Goal: Task Accomplishment & Management: Manage account settings

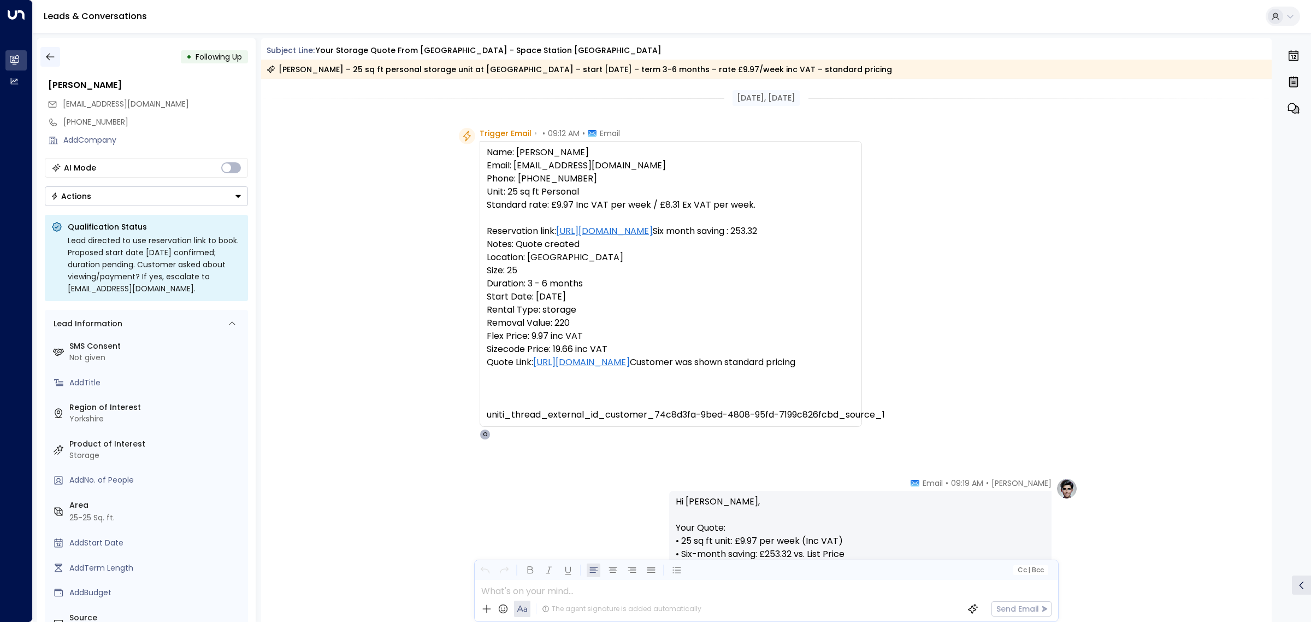
click at [54, 59] on icon "button" at bounding box center [50, 56] width 11 height 11
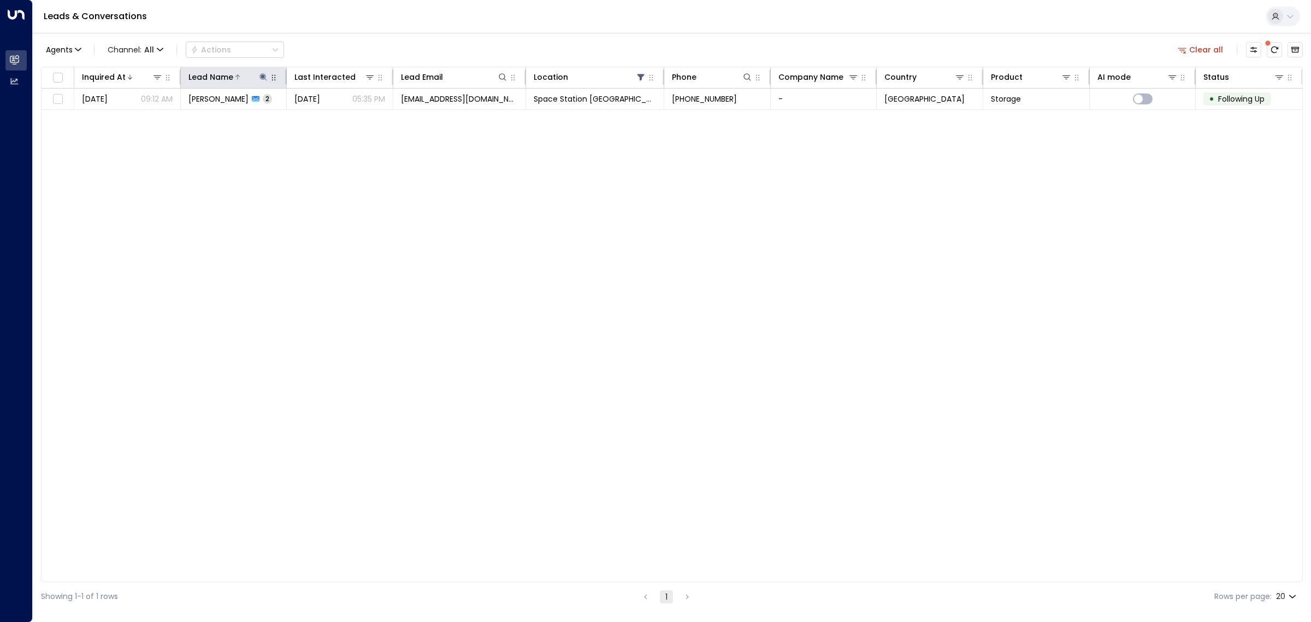
click at [268, 75] on icon at bounding box center [263, 77] width 9 height 9
click at [332, 115] on icon "button" at bounding box center [331, 116] width 7 height 7
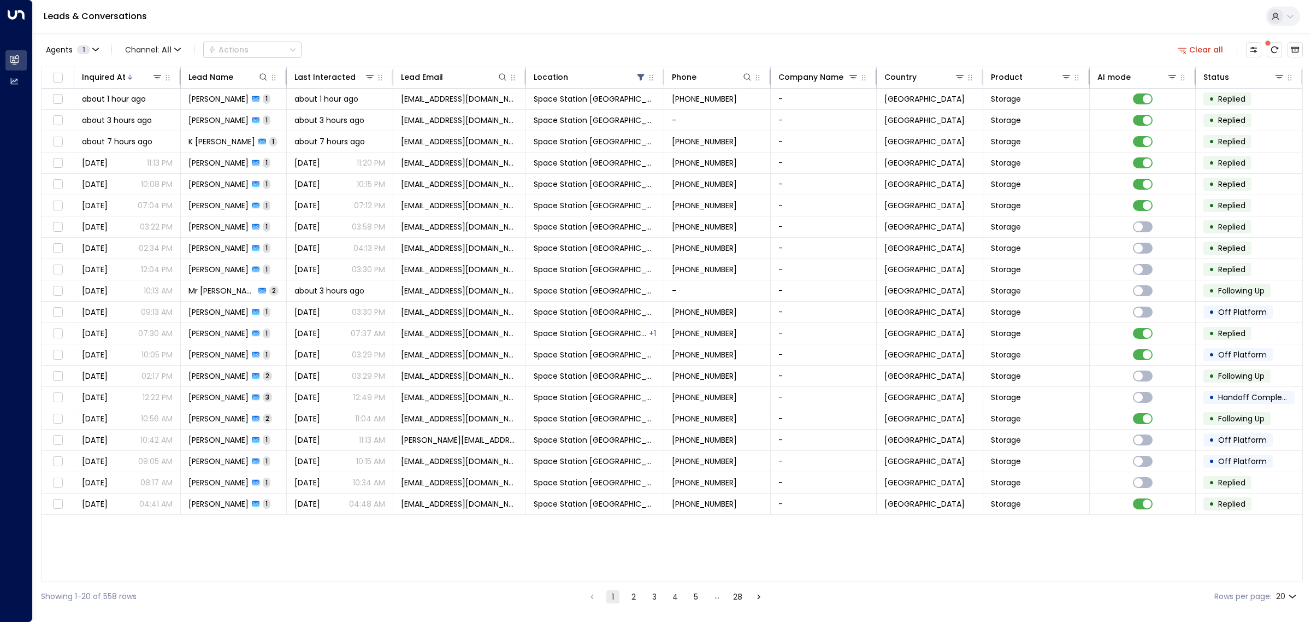
click at [491, 45] on div "Agents 1 Channel: All Actions Clear all" at bounding box center [672, 49] width 1262 height 23
click at [129, 74] on icon at bounding box center [130, 77] width 7 height 7
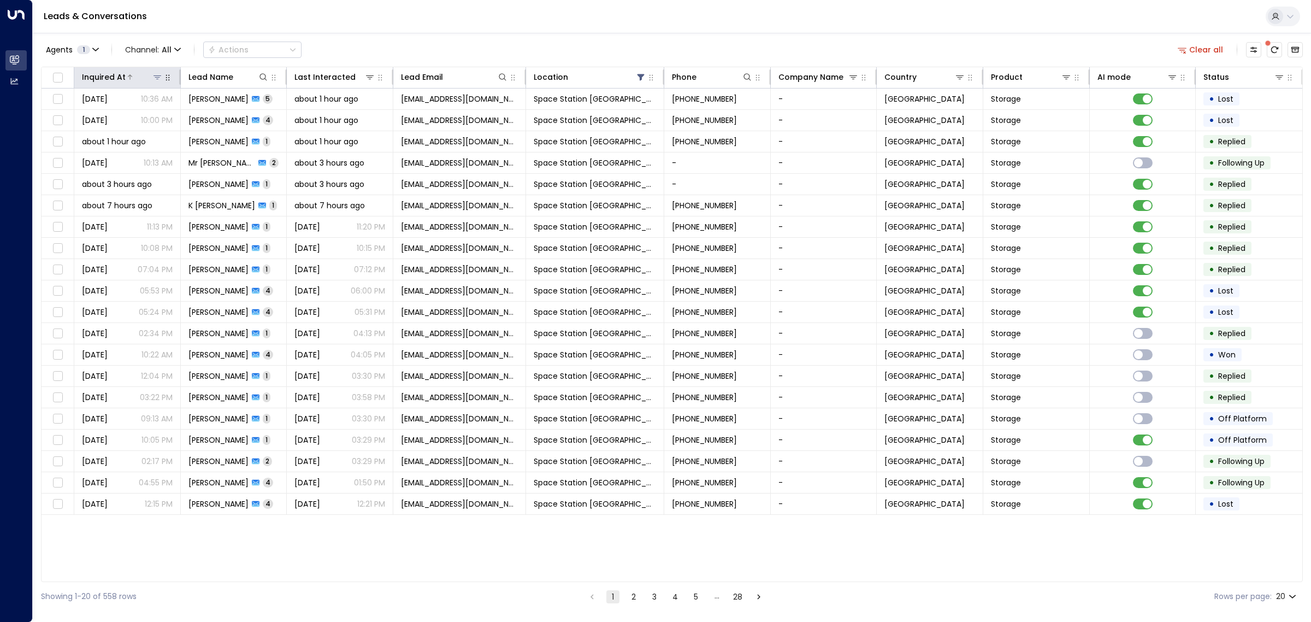
click at [129, 75] on icon at bounding box center [130, 76] width 4 height 5
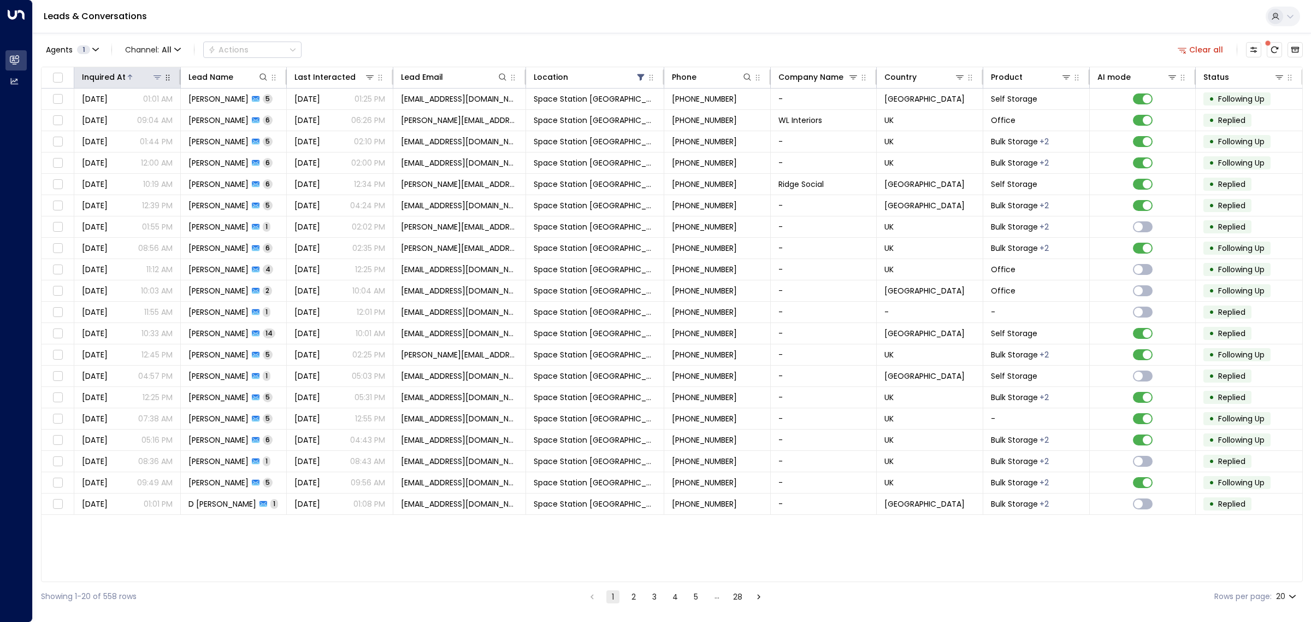
click at [127, 80] on div at bounding box center [144, 77] width 37 height 11
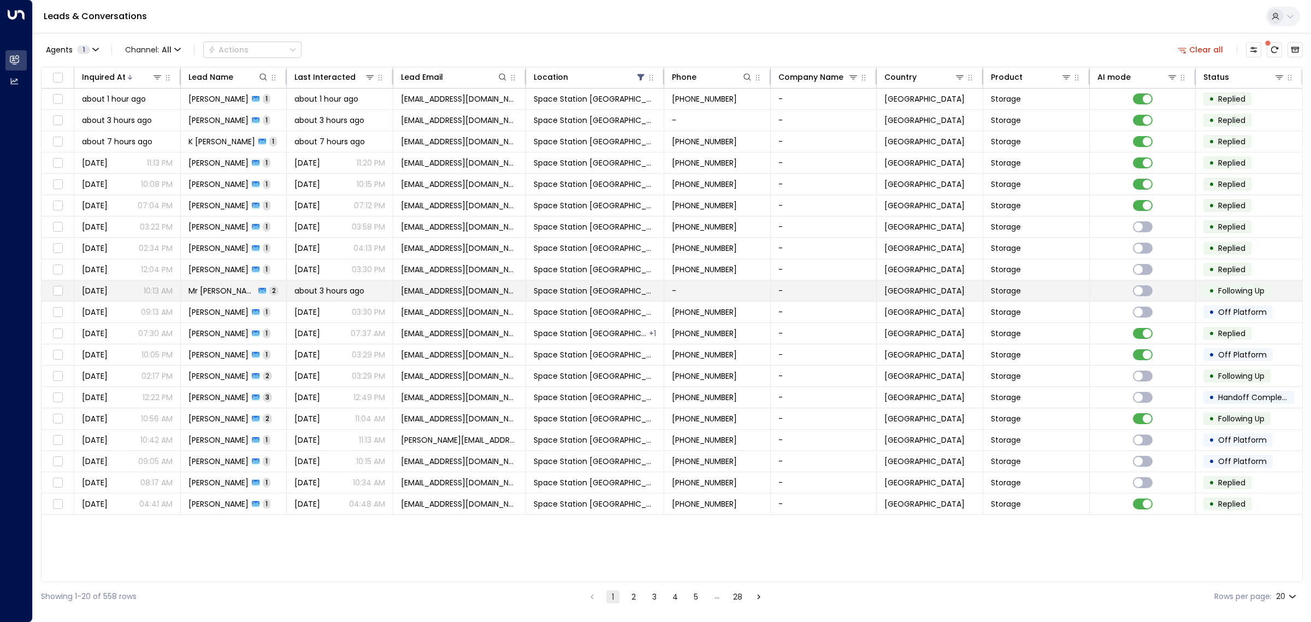
click at [266, 285] on td "Mr [PERSON_NAME] Noname 2" at bounding box center [234, 290] width 107 height 21
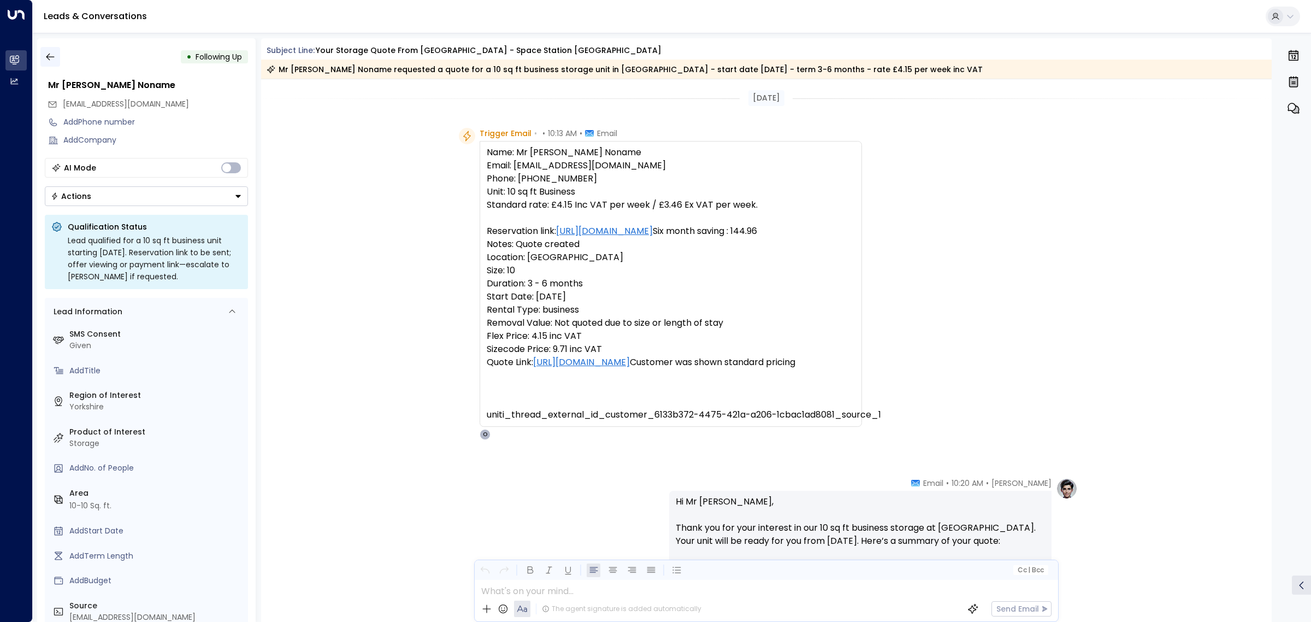
click at [48, 55] on icon "button" at bounding box center [50, 57] width 8 height 7
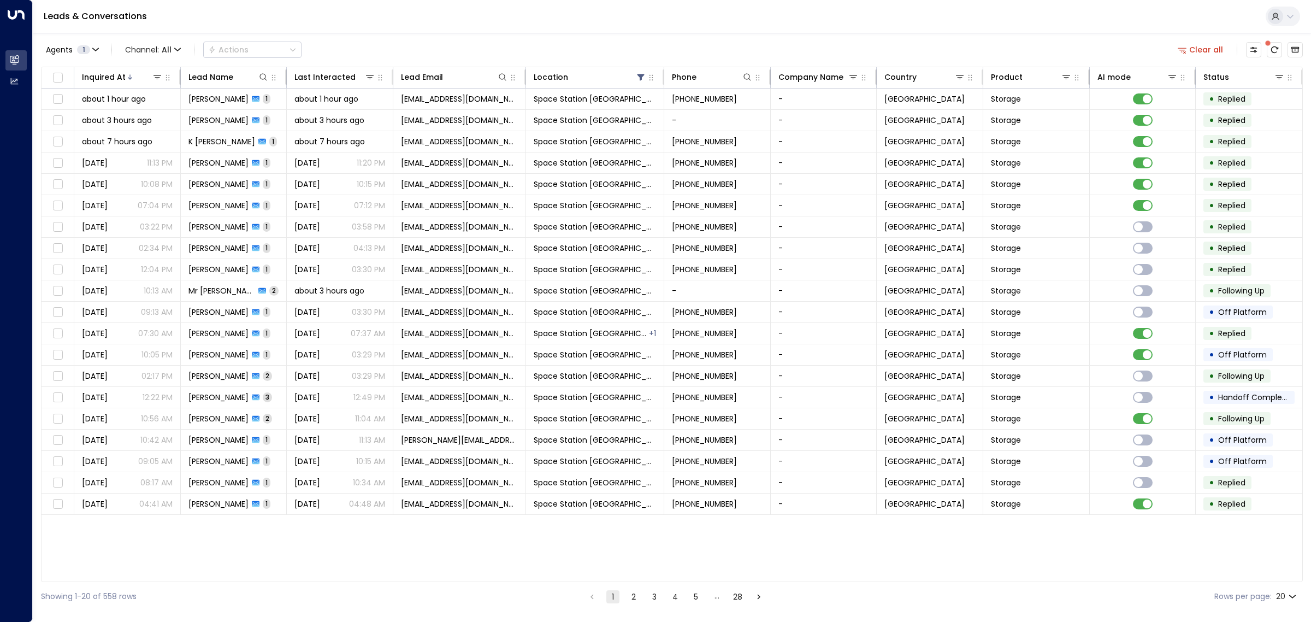
click at [288, 537] on div "Inquired At Lead Name Last Interacted Lead Email Location Phone Company Name Co…" at bounding box center [672, 324] width 1262 height 515
click at [132, 72] on div at bounding box center [144, 77] width 37 height 11
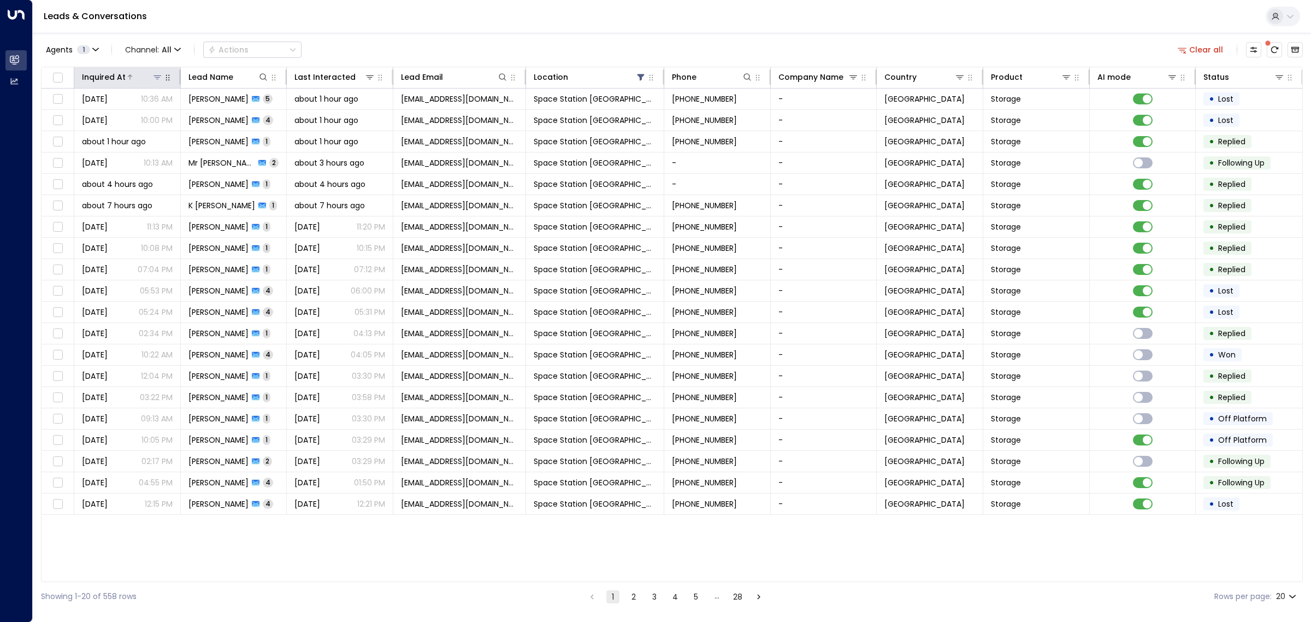
click at [132, 72] on div at bounding box center [144, 77] width 37 height 11
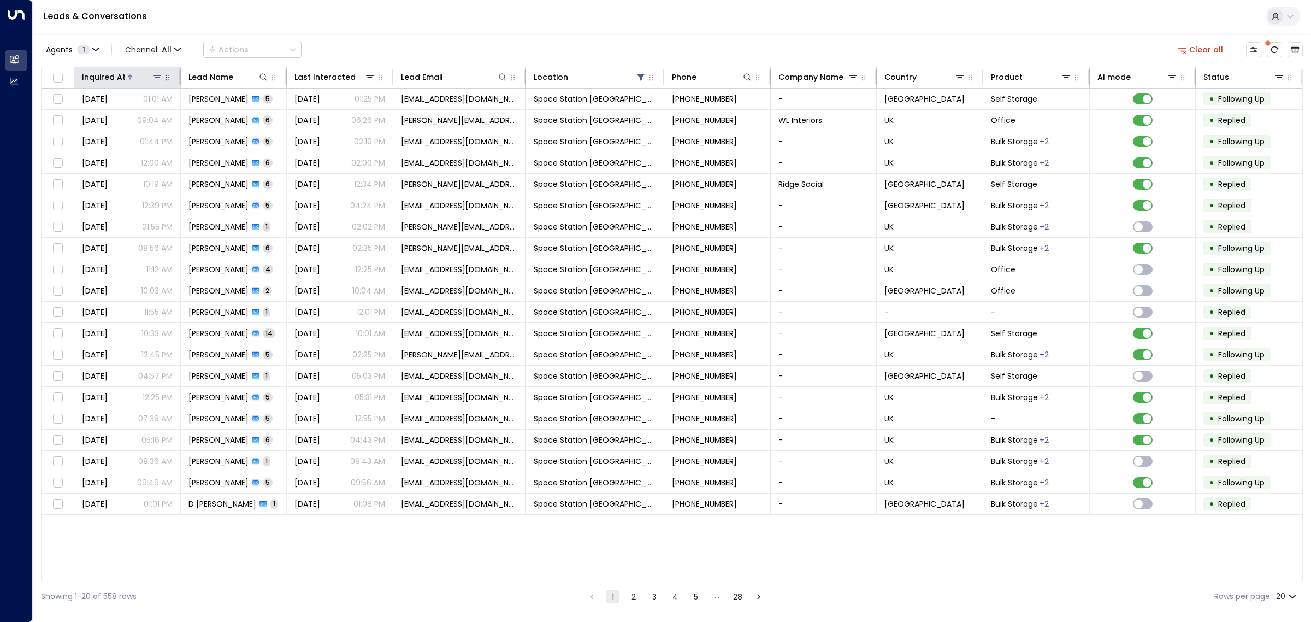
click at [134, 73] on div at bounding box center [144, 77] width 37 height 11
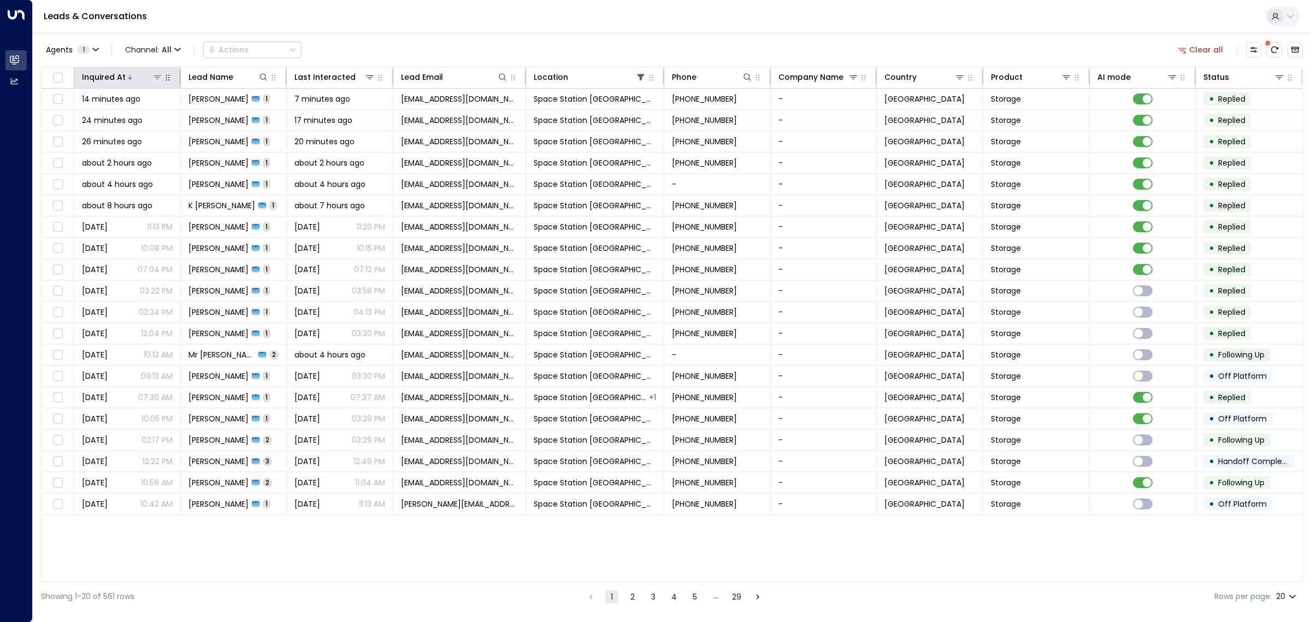
click at [127, 77] on icon at bounding box center [130, 77] width 7 height 7
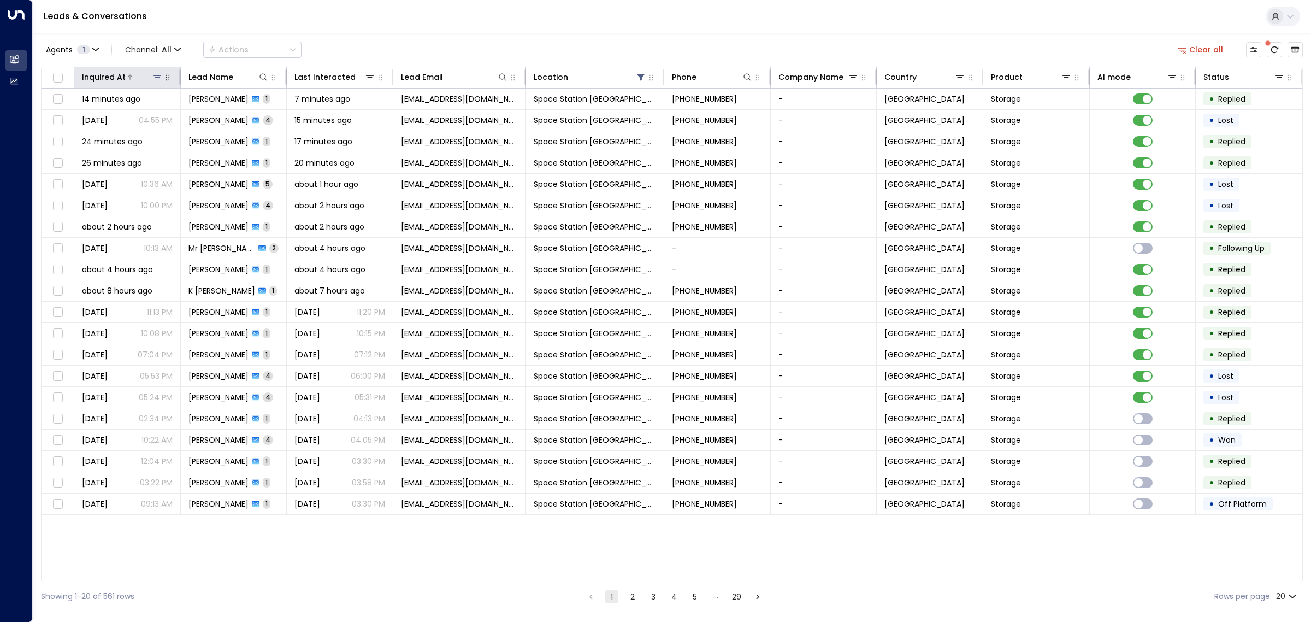
click at [127, 76] on icon at bounding box center [130, 77] width 7 height 7
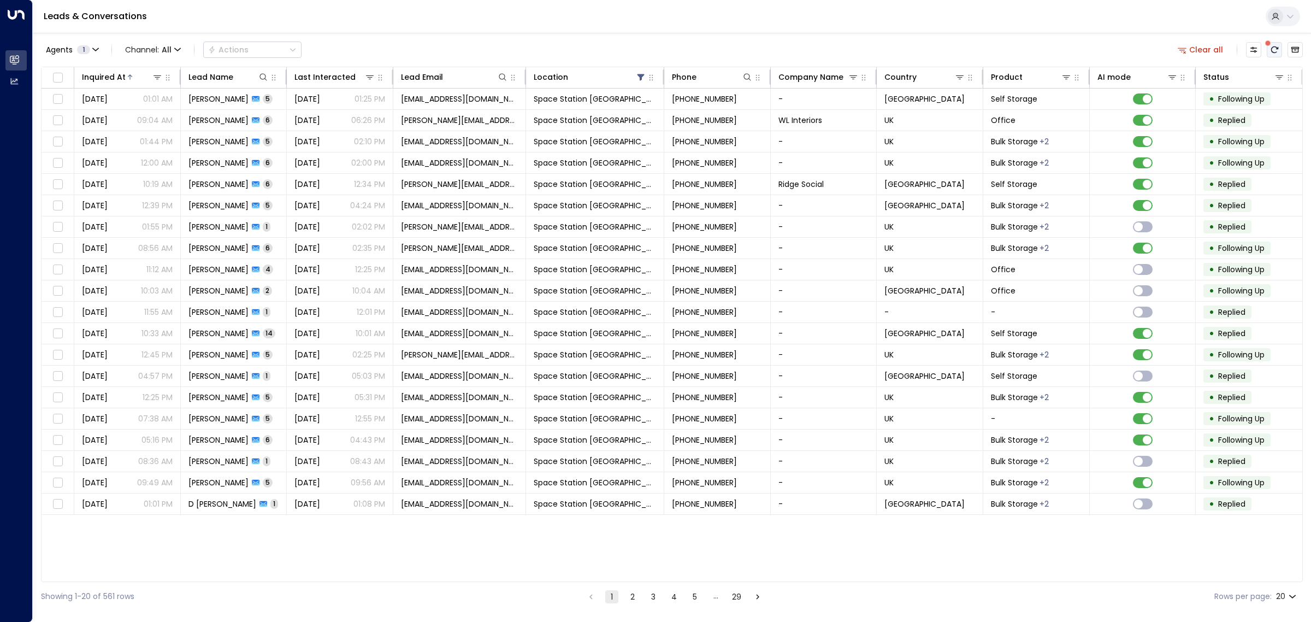
click at [1271, 48] on icon "There are new threads available. Refresh the grid to view the latest updates." at bounding box center [1274, 49] width 7 height 7
click at [137, 74] on div at bounding box center [144, 77] width 37 height 11
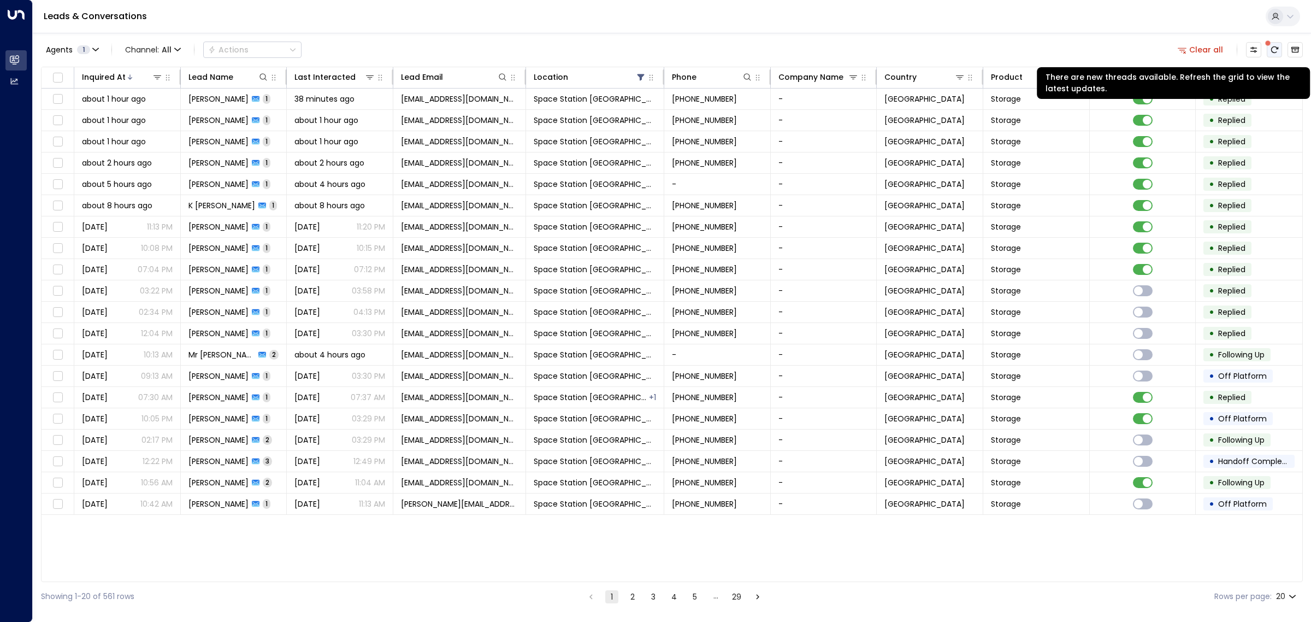
click at [1275, 49] on icon "There are new threads available. Refresh the grid to view the latest updates." at bounding box center [1274, 49] width 9 height 9
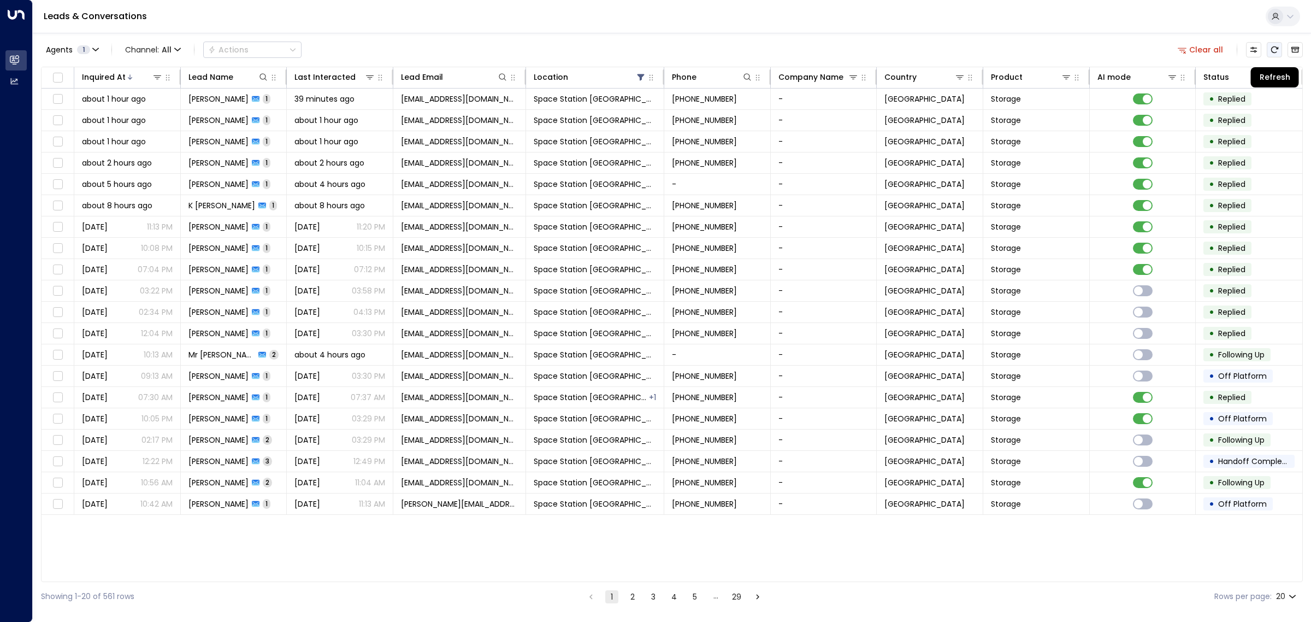
click at [1279, 49] on icon "Refresh" at bounding box center [1274, 49] width 9 height 9
click at [941, 42] on div "Agents 1 Channel: All Actions Clear all" at bounding box center [672, 49] width 1262 height 23
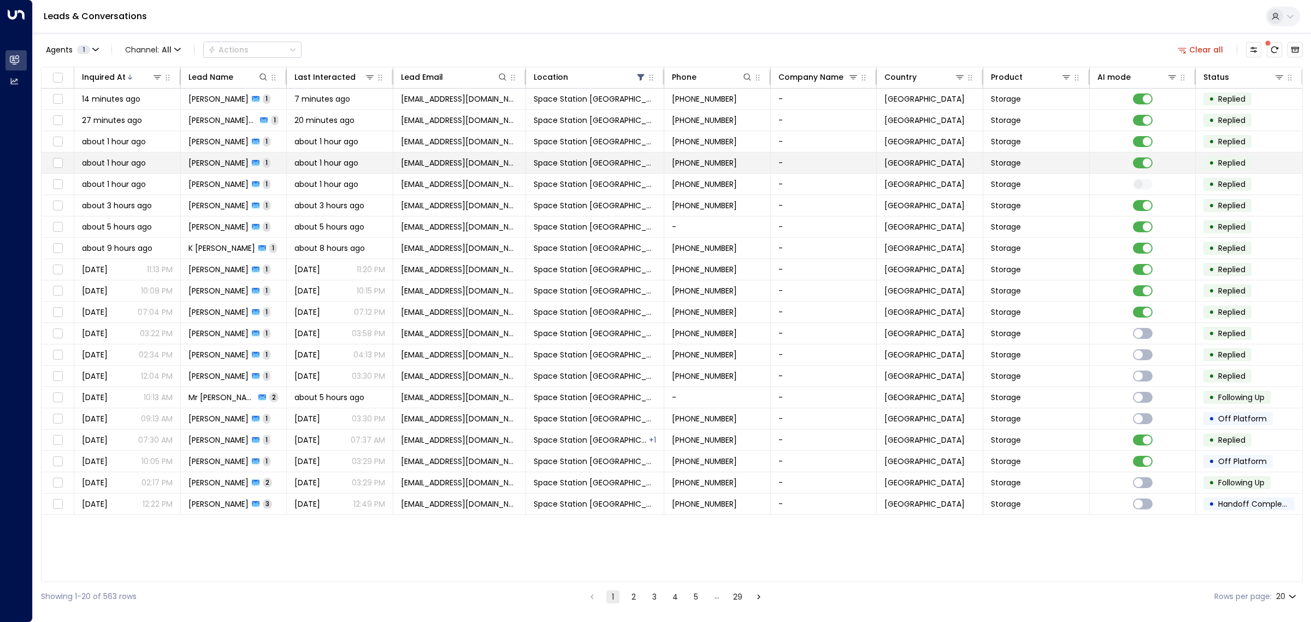
click at [1143, 156] on td at bounding box center [1143, 162] width 107 height 21
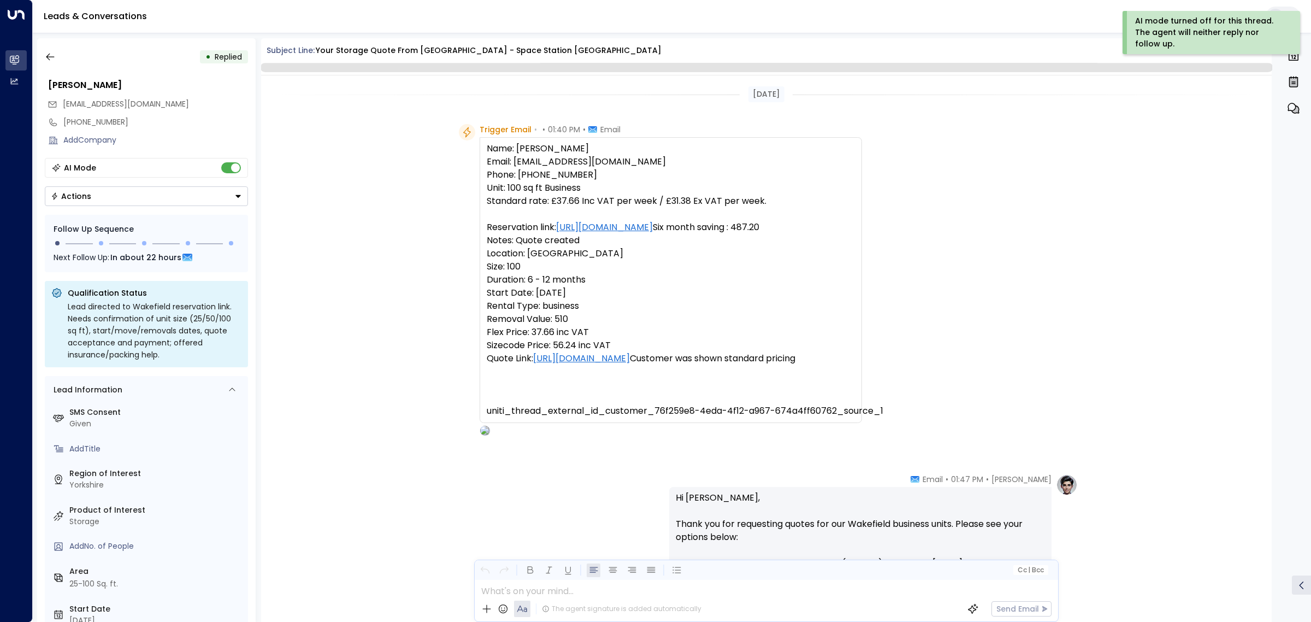
scroll to position [294, 0]
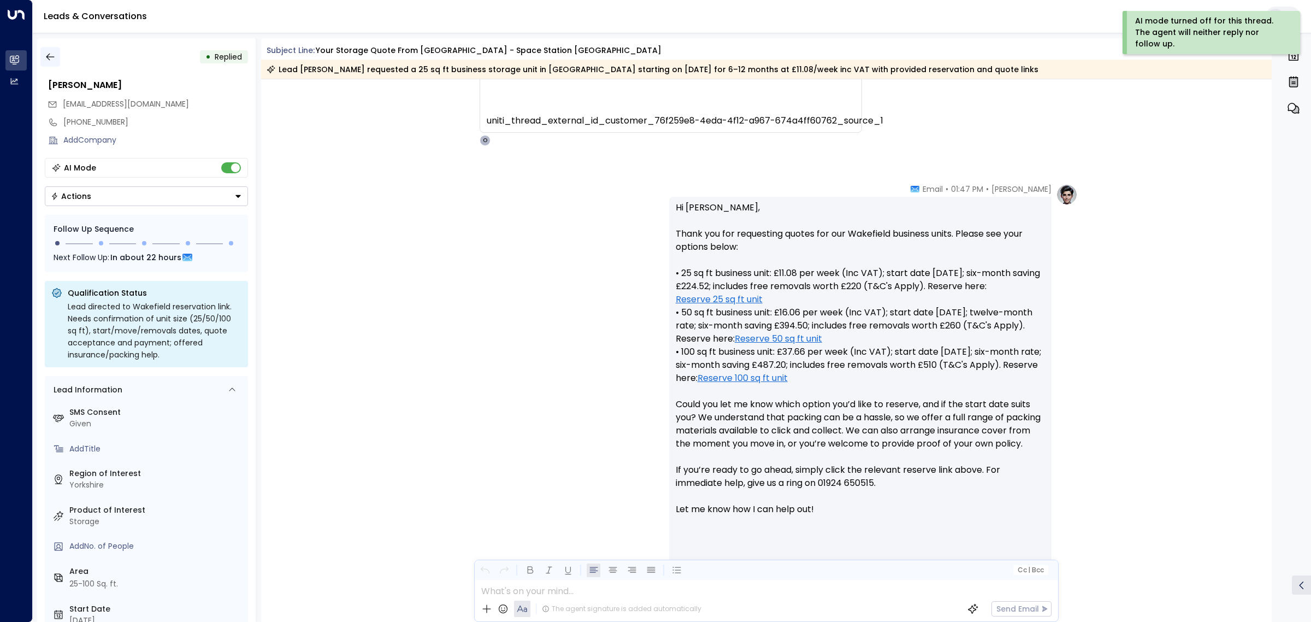
click at [52, 58] on icon "button" at bounding box center [50, 56] width 11 height 11
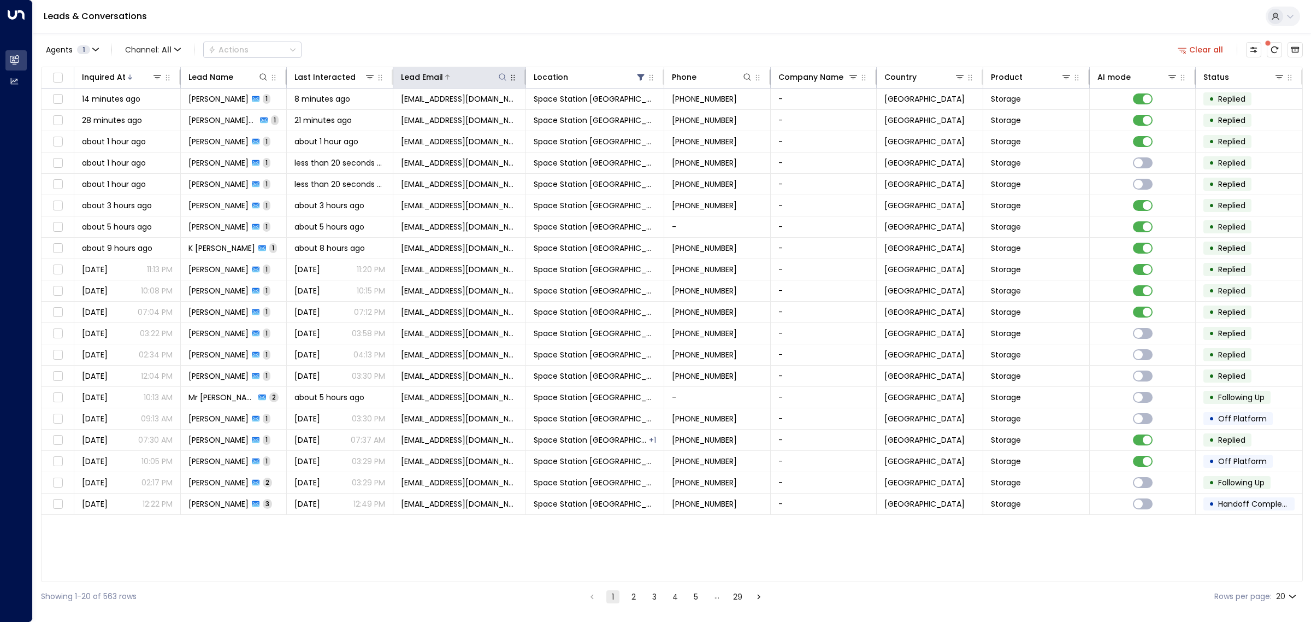
click at [506, 75] on icon at bounding box center [502, 77] width 9 height 9
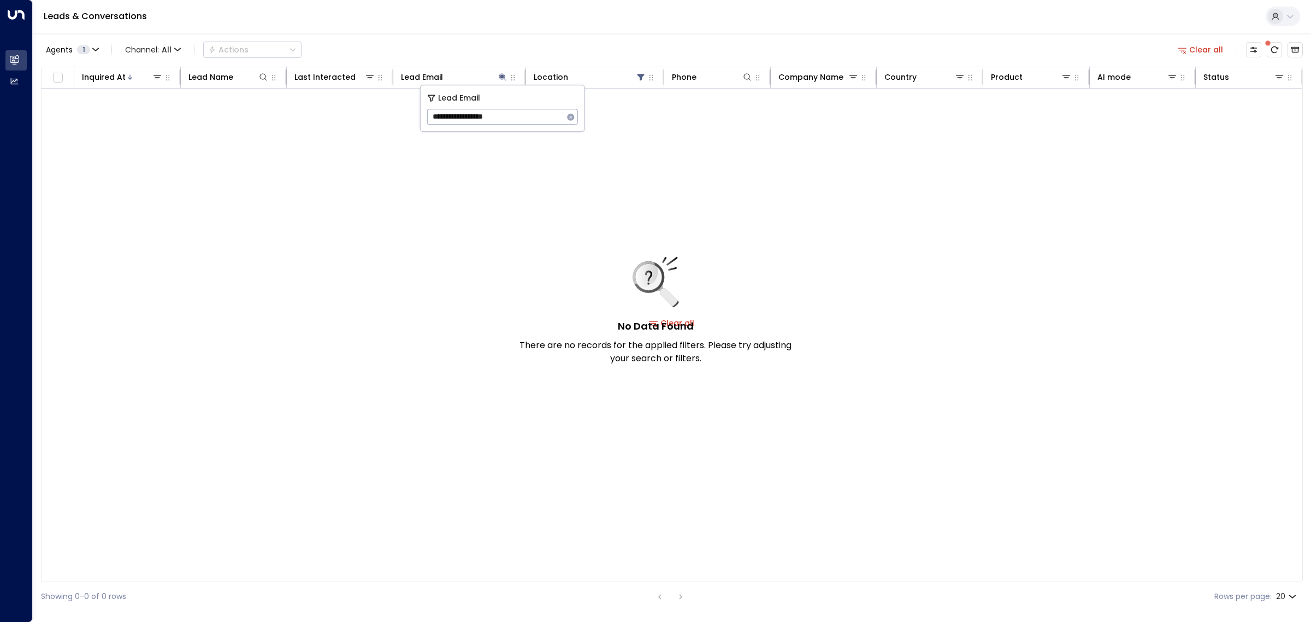
type input "**********"
click at [573, 116] on icon "button" at bounding box center [570, 116] width 7 height 7
click at [496, 51] on div "Agents 1 Channel: All Actions Clear all" at bounding box center [672, 49] width 1262 height 23
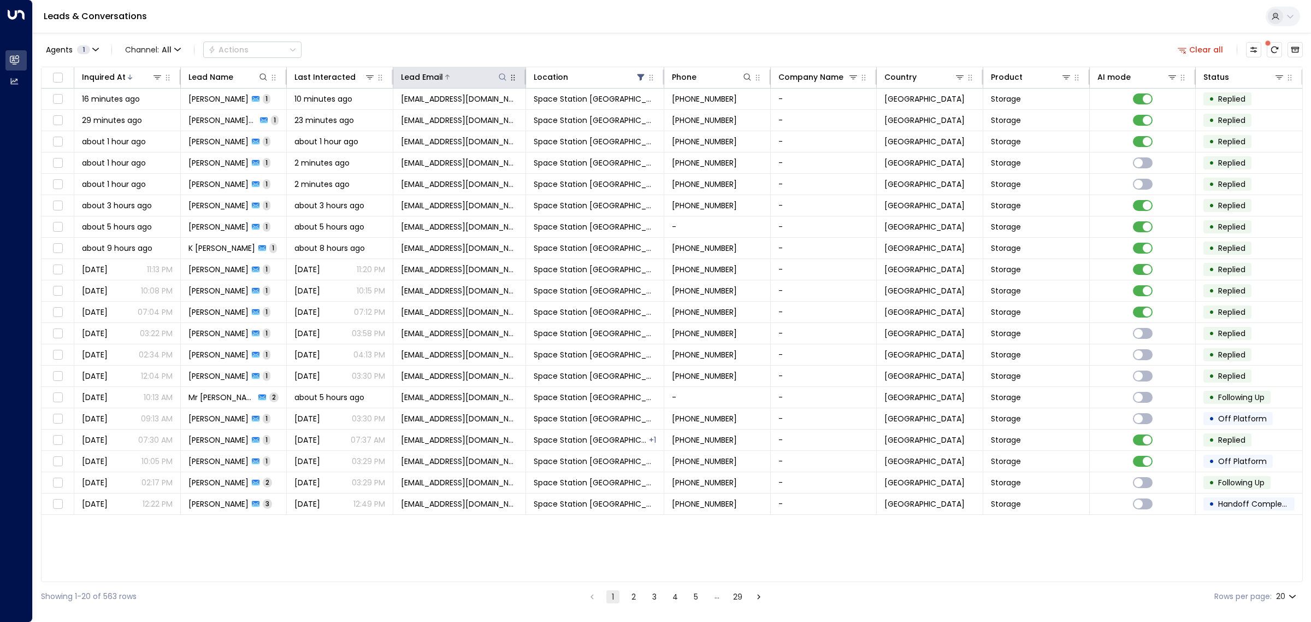
click at [503, 76] on icon at bounding box center [502, 77] width 9 height 9
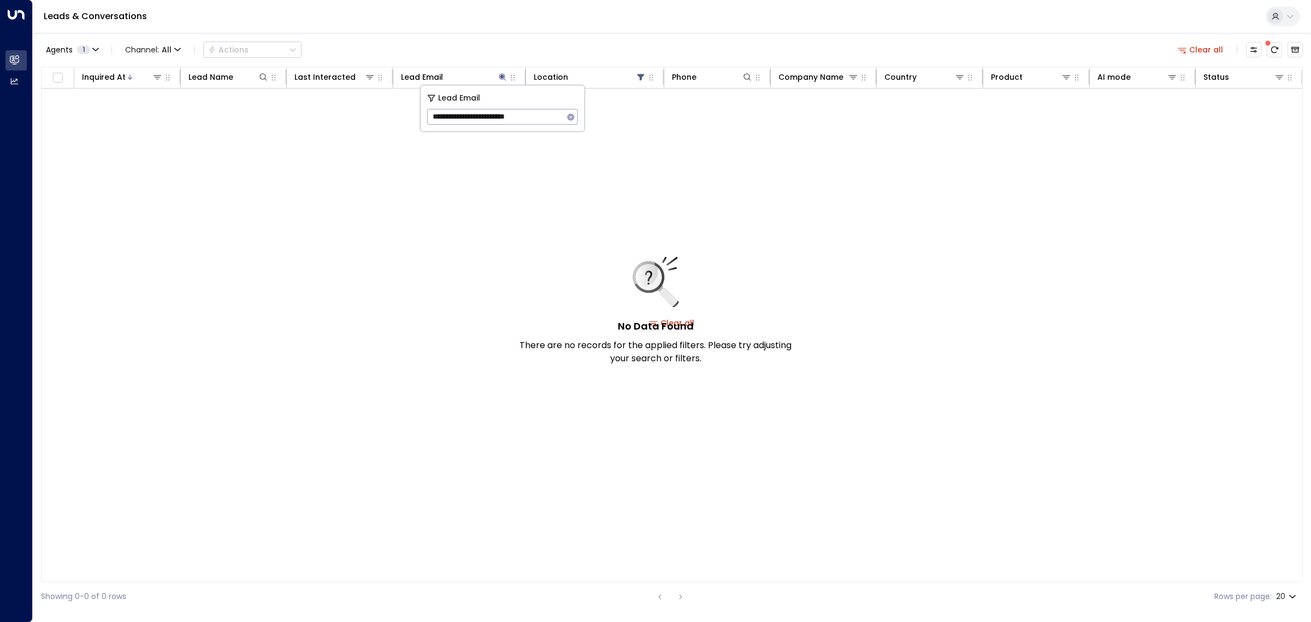
type input "**********"
click at [574, 117] on icon "button" at bounding box center [570, 116] width 7 height 7
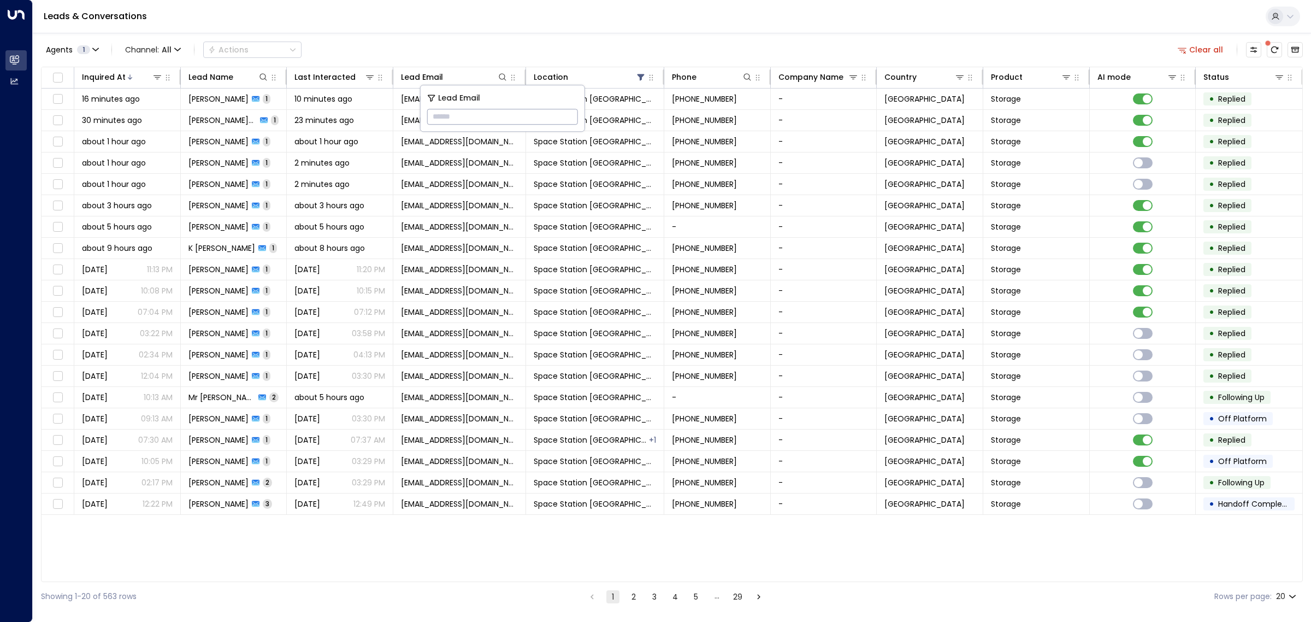
click at [458, 115] on input "text" at bounding box center [502, 117] width 151 height 20
paste input "**********"
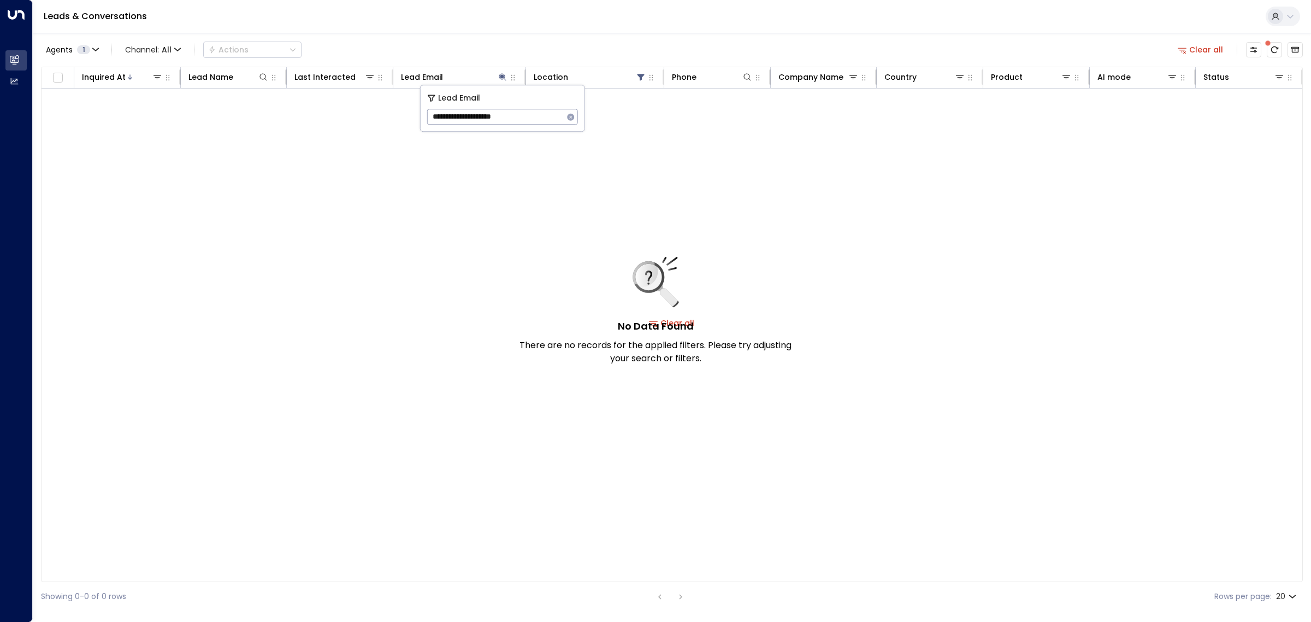
type input "**********"
click at [569, 116] on icon "button" at bounding box center [570, 116] width 7 height 7
click at [545, 42] on div "Agents 1 Channel: All Actions Clear all" at bounding box center [672, 49] width 1262 height 23
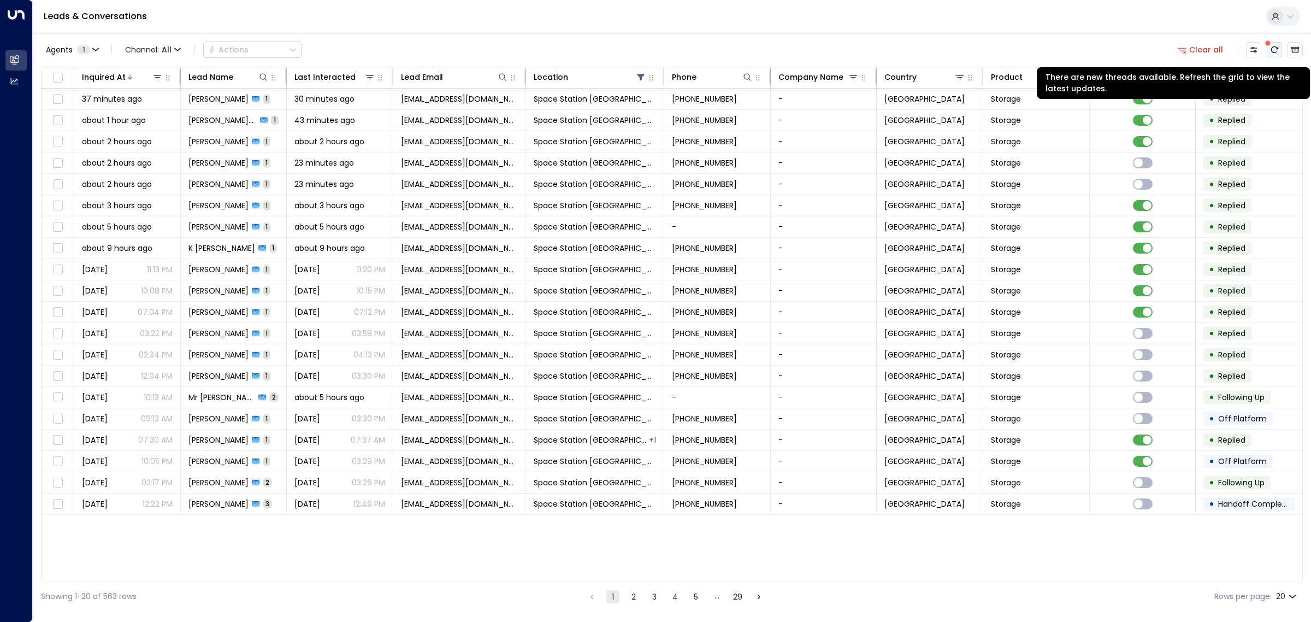
click at [1274, 50] on icon "There are new threads available. Refresh the grid to view the latest updates." at bounding box center [1274, 49] width 9 height 9
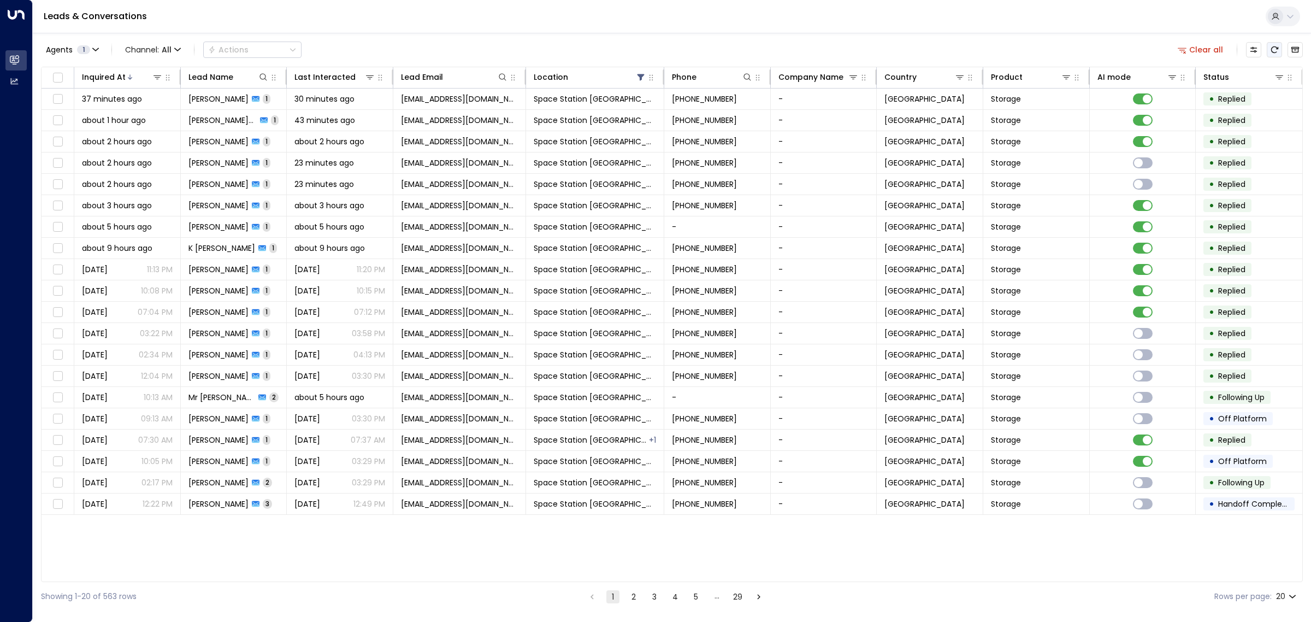
click at [1274, 48] on icon "Refresh" at bounding box center [1274, 49] width 9 height 9
click at [128, 78] on icon at bounding box center [130, 76] width 4 height 5
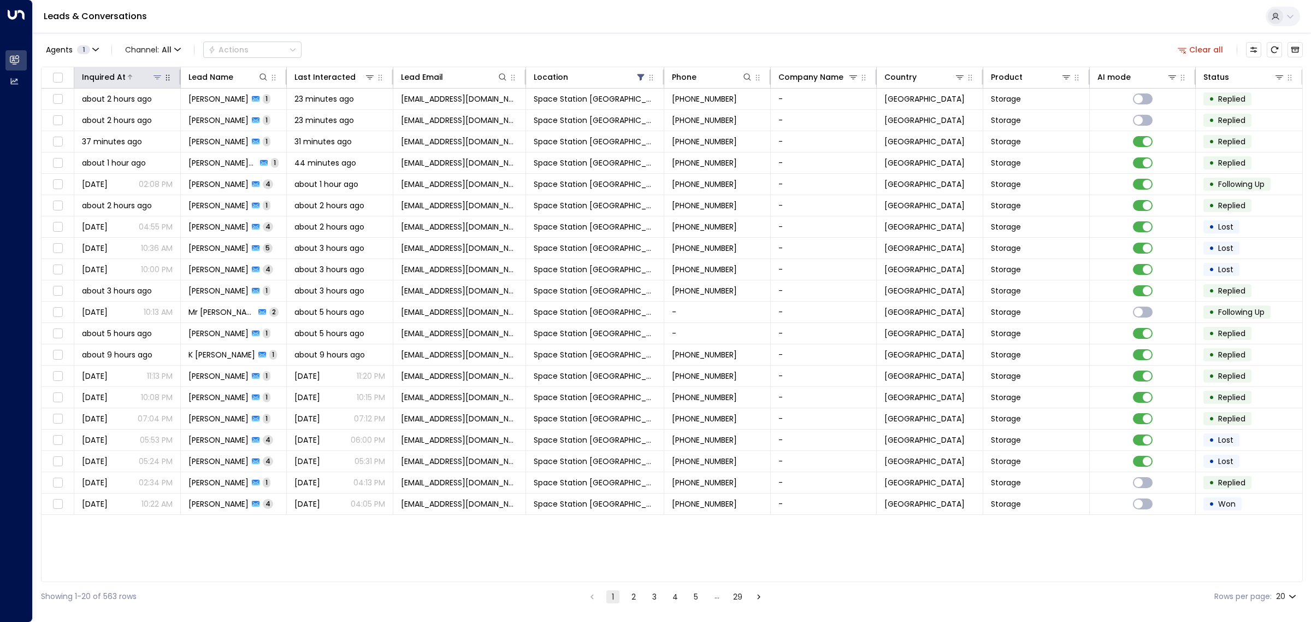
click at [127, 78] on icon at bounding box center [130, 77] width 7 height 7
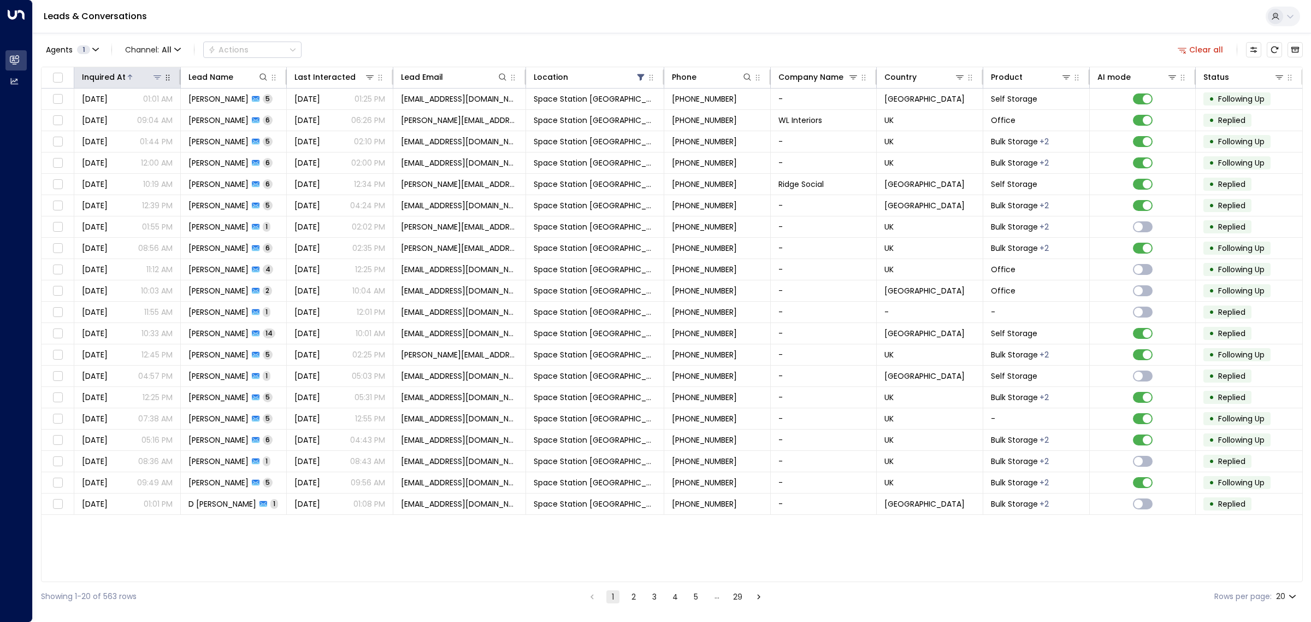
click at [127, 78] on icon at bounding box center [130, 77] width 7 height 7
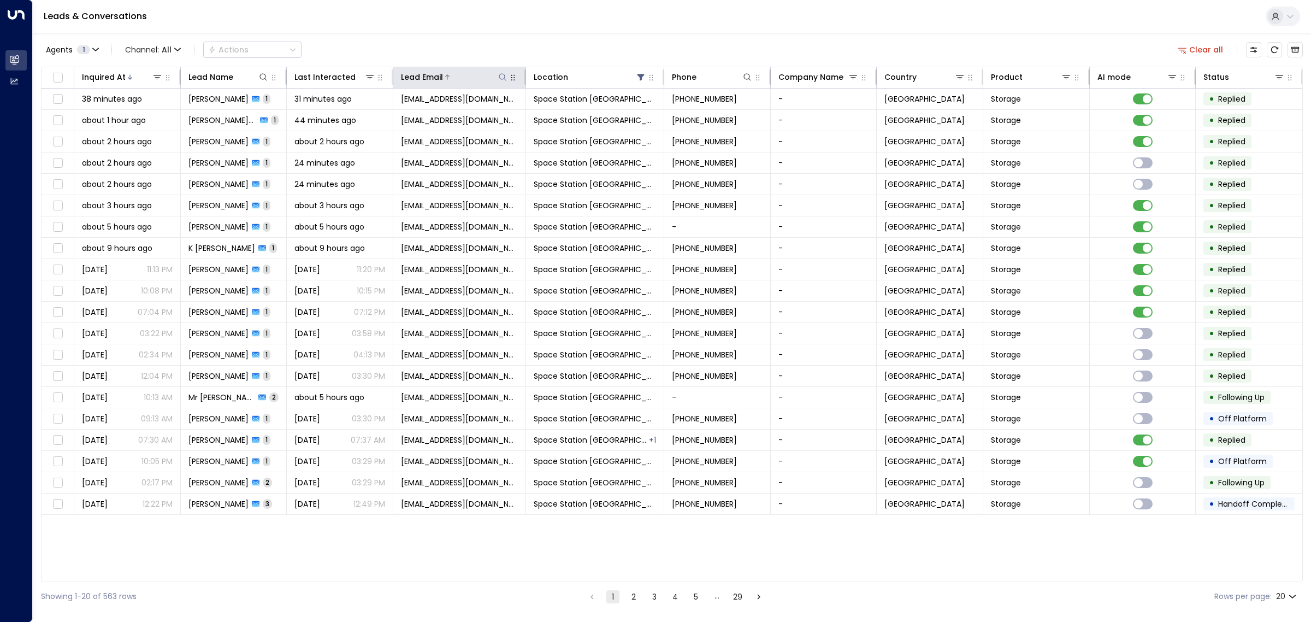
click at [504, 78] on icon at bounding box center [502, 76] width 7 height 7
click at [493, 111] on input "text" at bounding box center [502, 117] width 151 height 20
type input "**********"
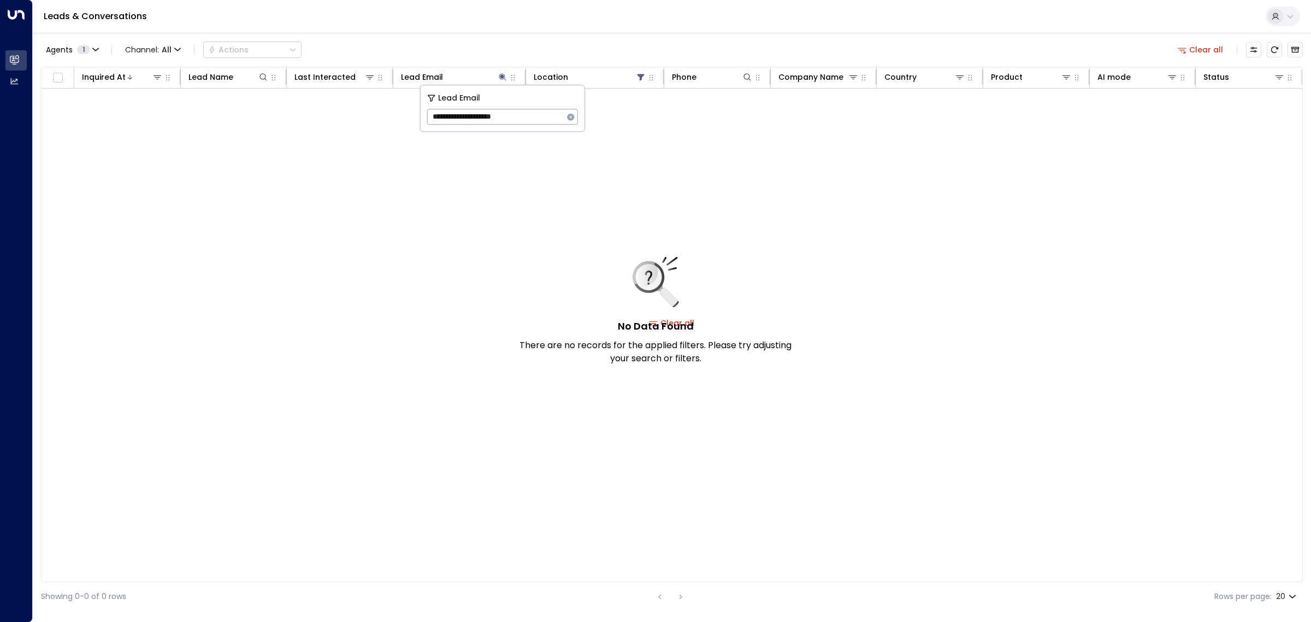
click at [511, 49] on div "Agents 1 Channel: All Actions Clear all" at bounding box center [672, 49] width 1262 height 23
click at [639, 76] on icon at bounding box center [641, 77] width 7 height 7
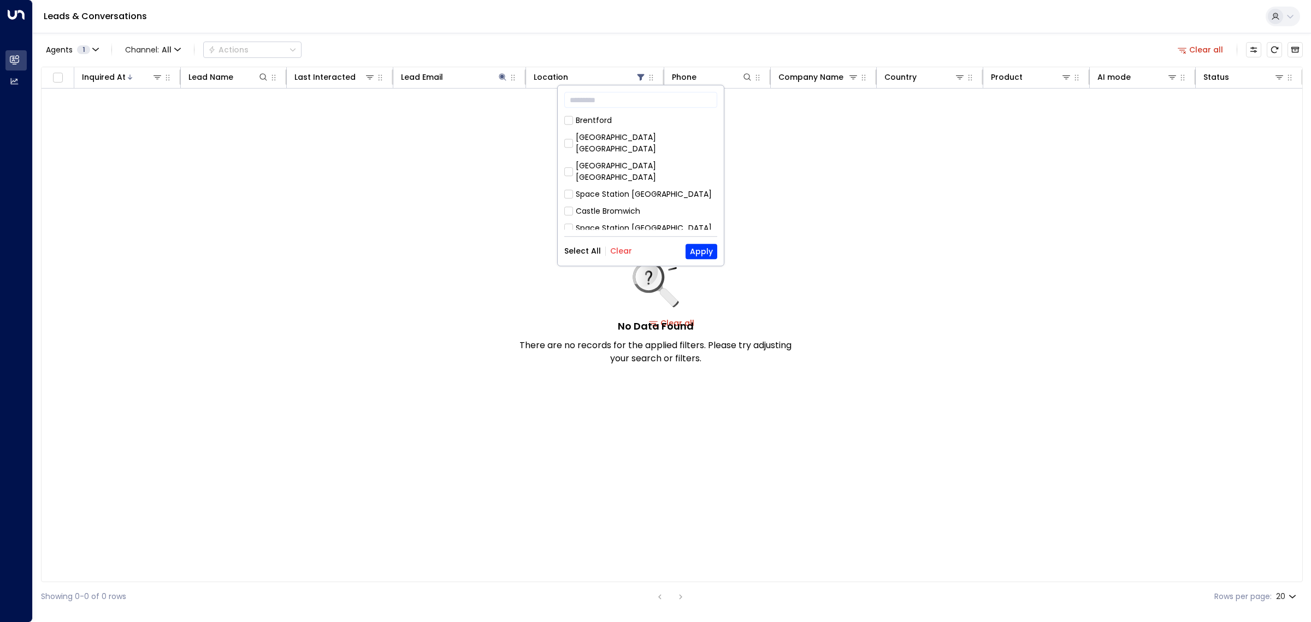
click at [585, 249] on button "Select All" at bounding box center [582, 251] width 37 height 9
click at [708, 250] on button "Apply" at bounding box center [702, 251] width 32 height 15
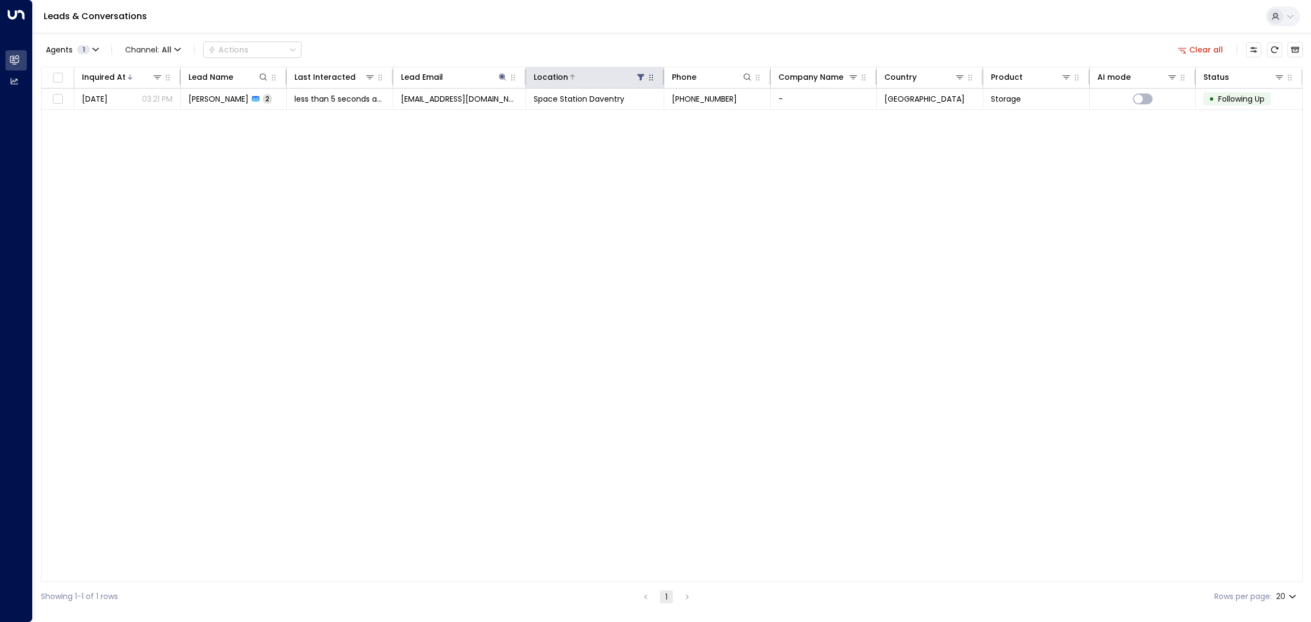
click at [639, 75] on icon at bounding box center [641, 77] width 7 height 7
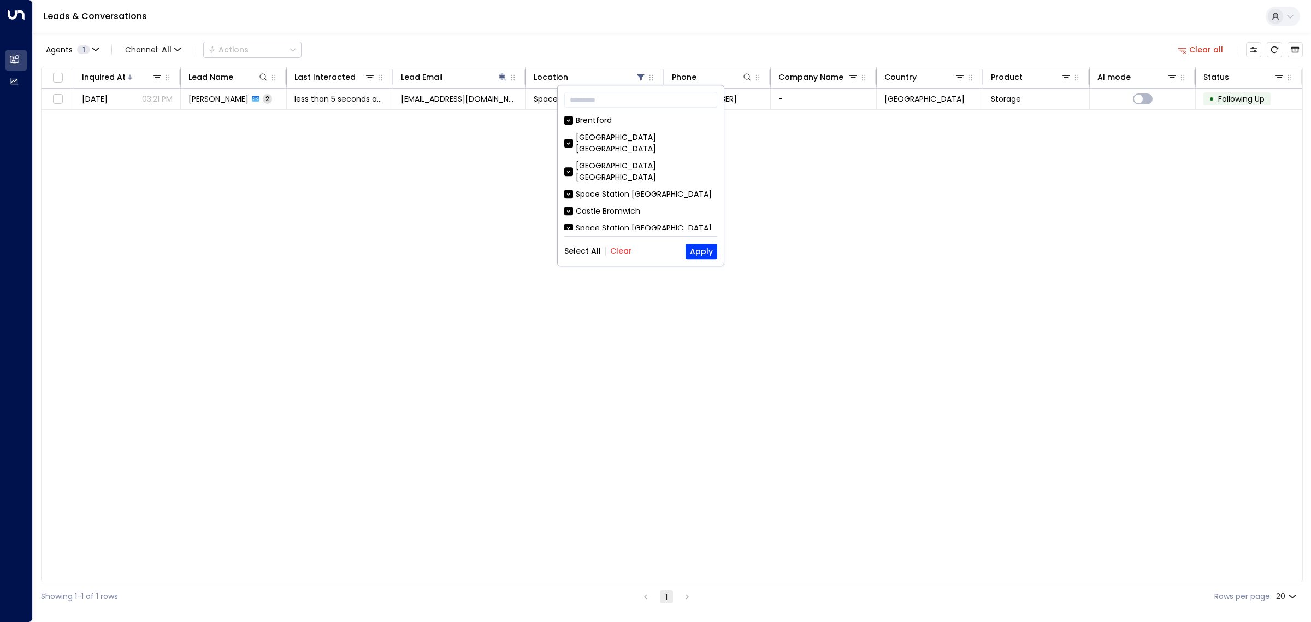
click at [626, 249] on button "Clear" at bounding box center [621, 251] width 22 height 9
click at [626, 287] on div "Space Station [GEOGRAPHIC_DATA]" at bounding box center [644, 292] width 136 height 11
click at [698, 251] on button "Apply" at bounding box center [702, 251] width 32 height 15
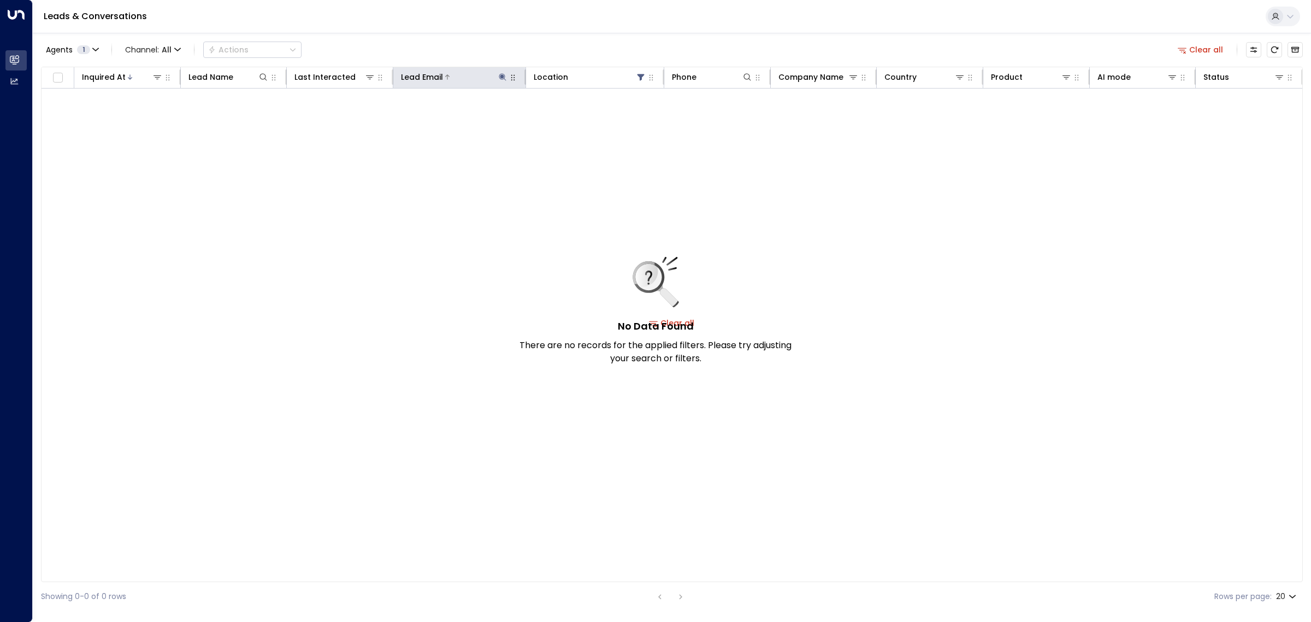
click at [504, 78] on icon at bounding box center [502, 76] width 7 height 7
click at [572, 116] on icon "button" at bounding box center [570, 116] width 7 height 7
click at [614, 140] on div "No Data Found There are no records for the applied filters. Please try adjustin…" at bounding box center [672, 323] width 1261 height 469
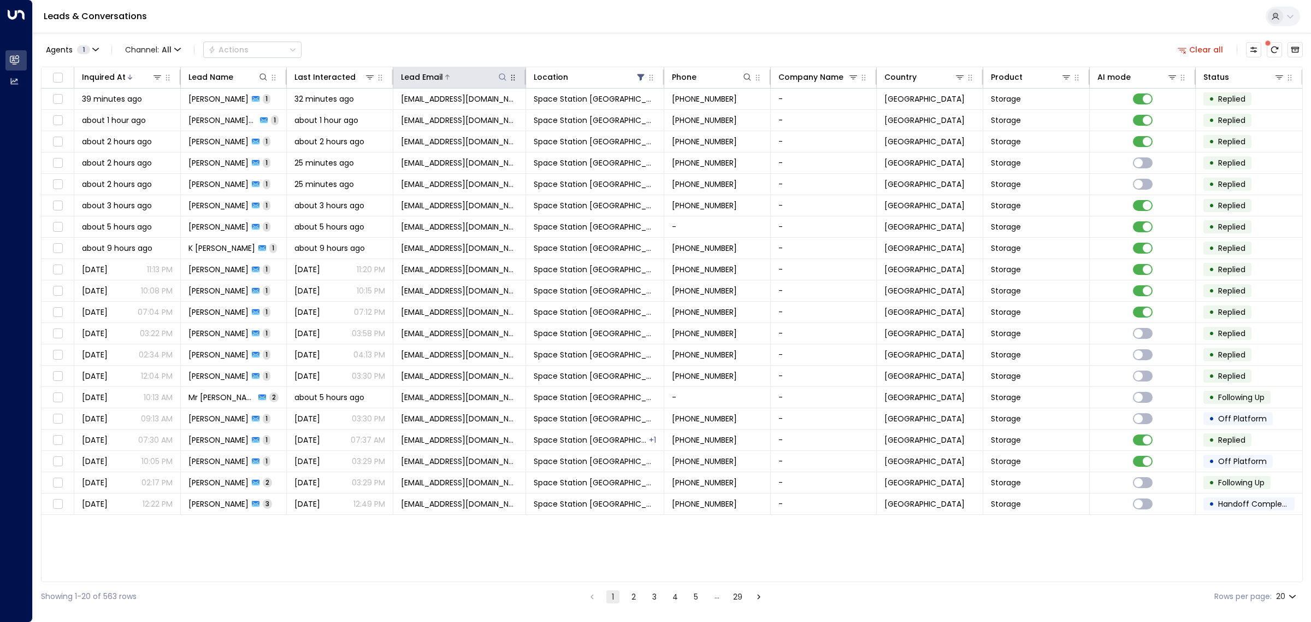
click at [501, 74] on icon at bounding box center [502, 77] width 9 height 9
type input "**********"
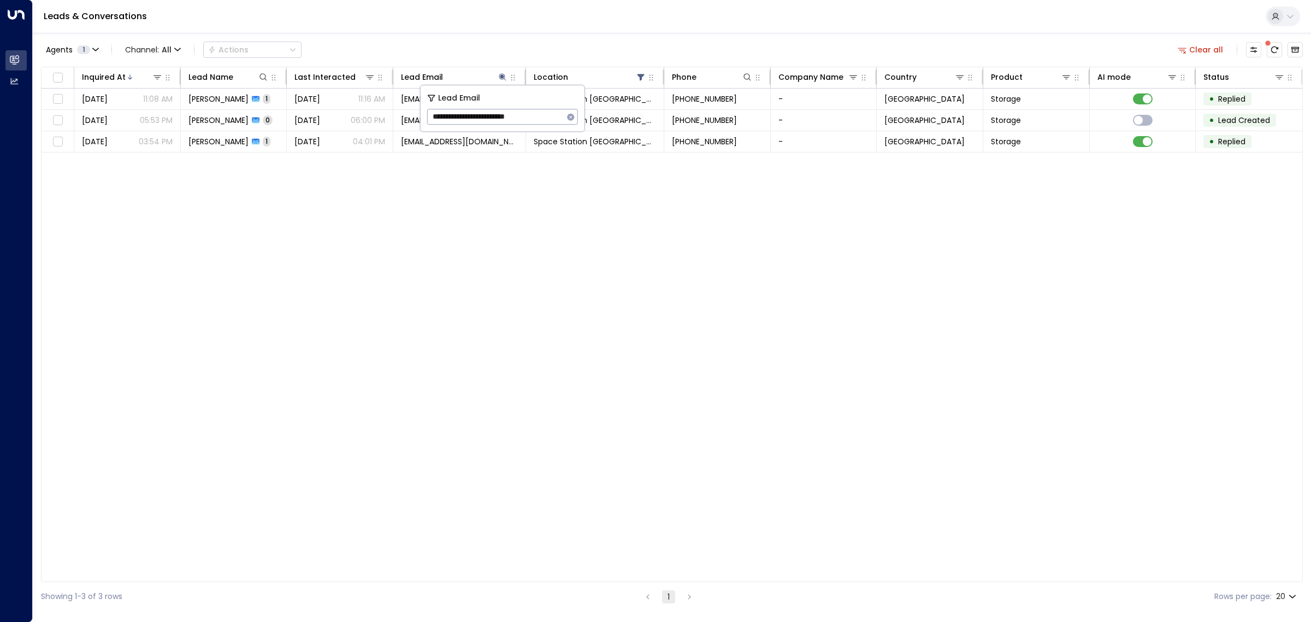
click at [517, 250] on div "Inquired At Lead Name Last Interacted Lead Email Location Phone Company Name Co…" at bounding box center [672, 324] width 1262 height 515
click at [639, 75] on icon at bounding box center [641, 77] width 7 height 7
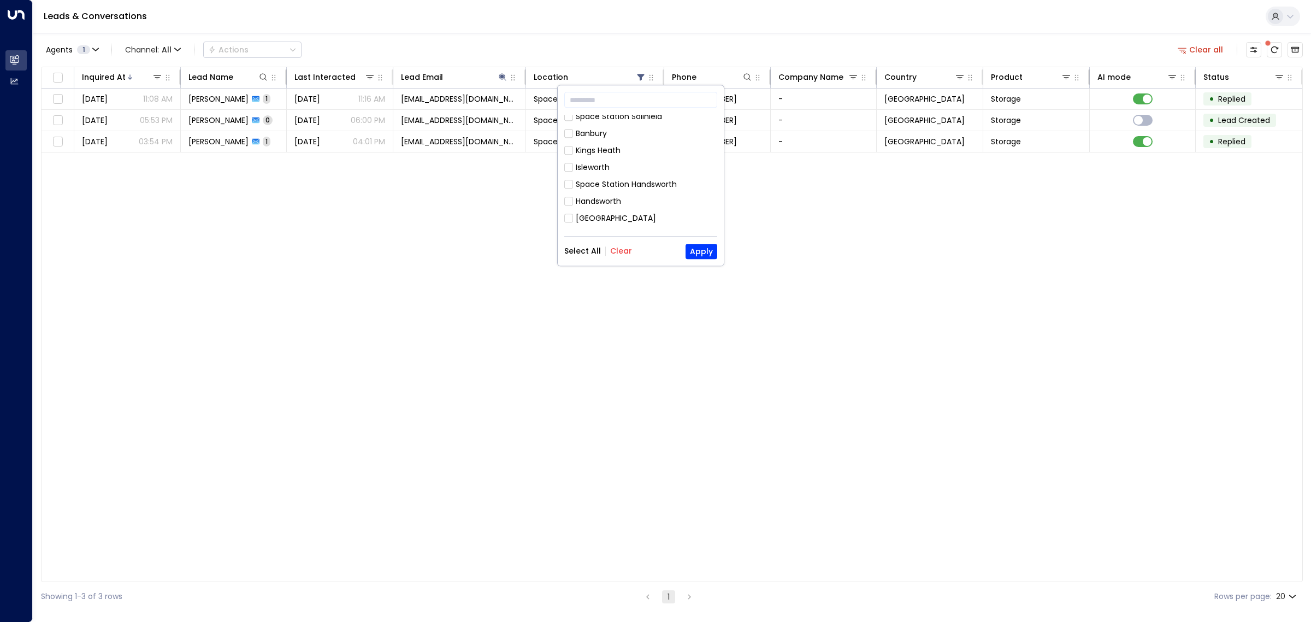
scroll to position [591, 0]
click at [586, 250] on button "Select All" at bounding box center [582, 251] width 37 height 9
click at [709, 250] on button "Apply" at bounding box center [702, 251] width 32 height 15
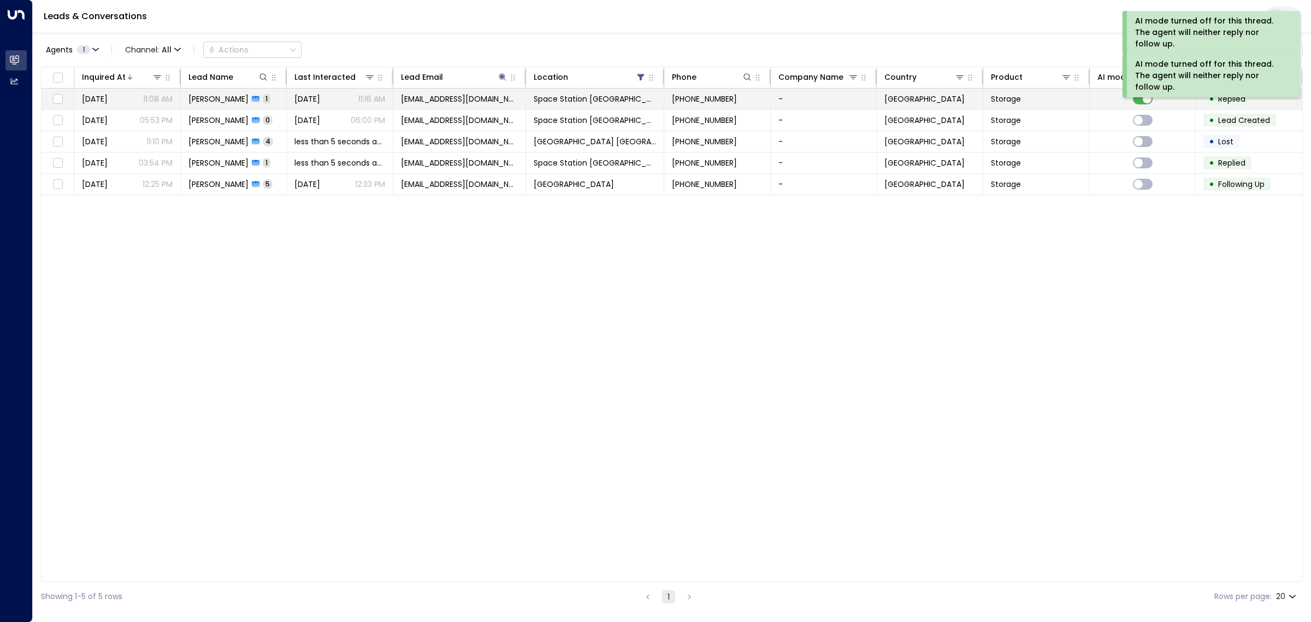
click at [1145, 92] on td at bounding box center [1143, 99] width 107 height 21
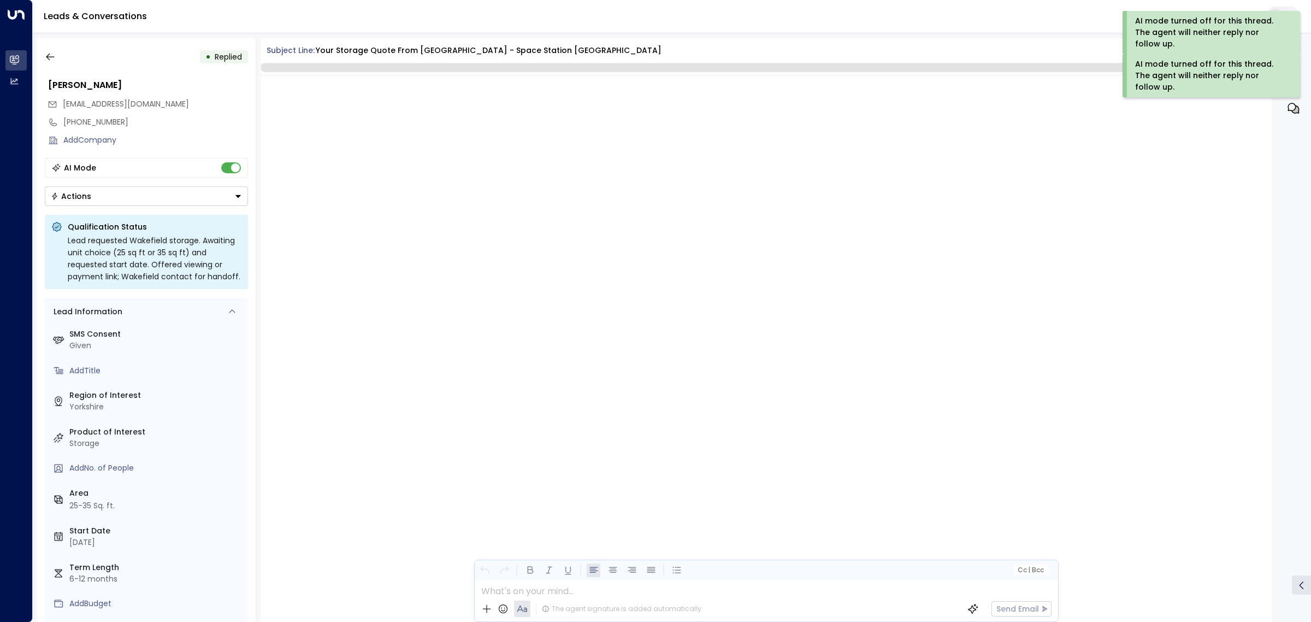
scroll to position [2498, 0]
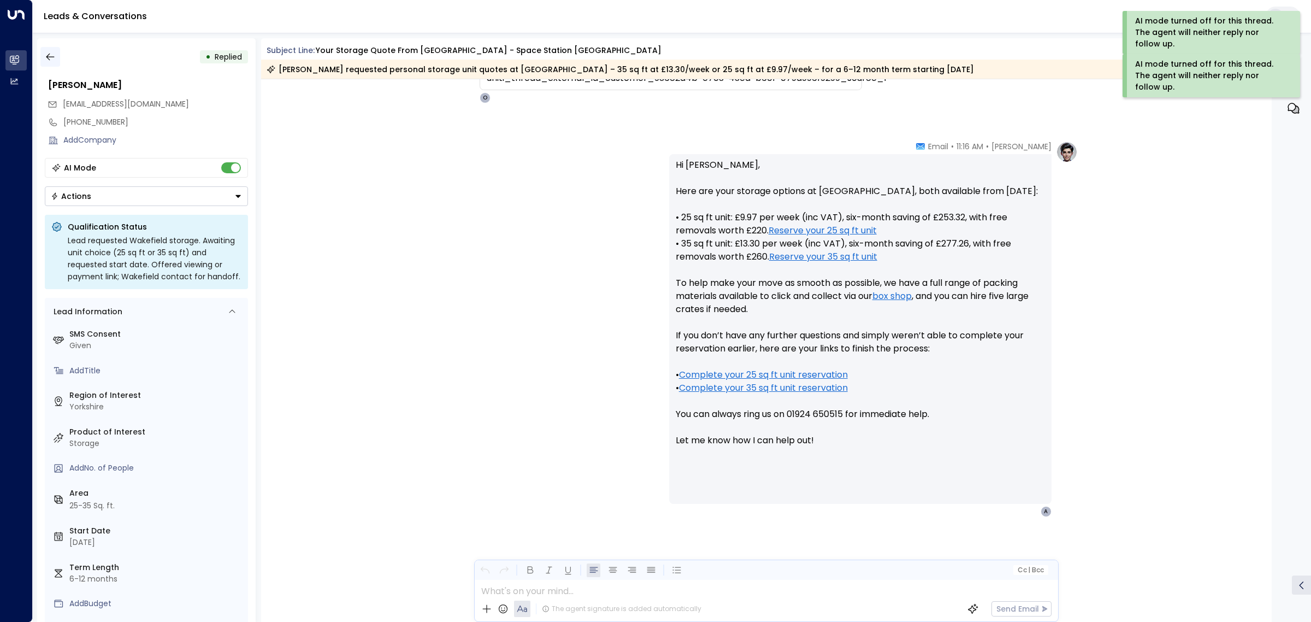
click at [50, 54] on icon "button" at bounding box center [50, 56] width 11 height 11
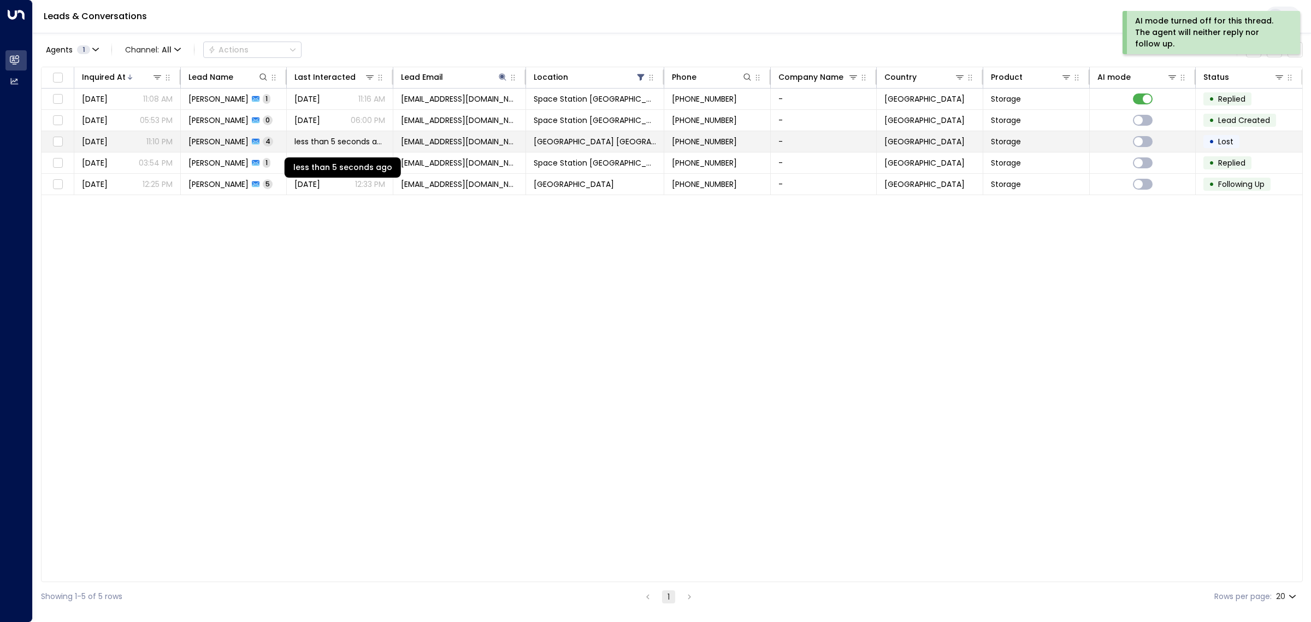
click at [316, 137] on span "less than 5 seconds ago" at bounding box center [340, 141] width 91 height 11
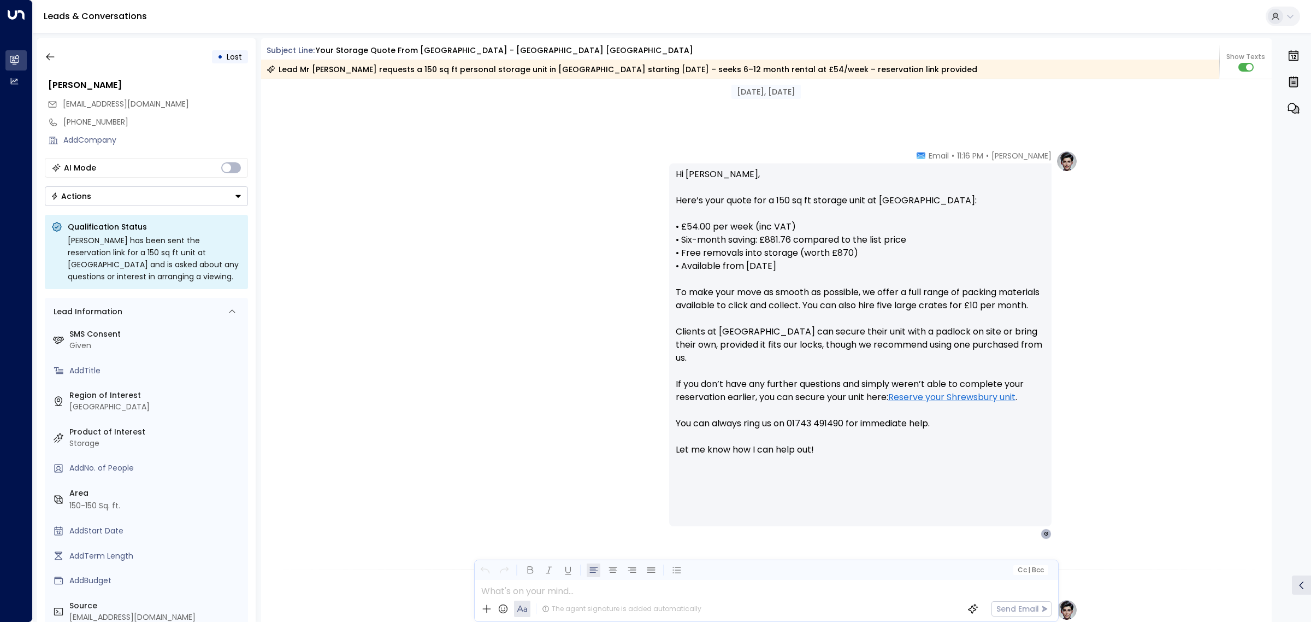
scroll to position [141, 0]
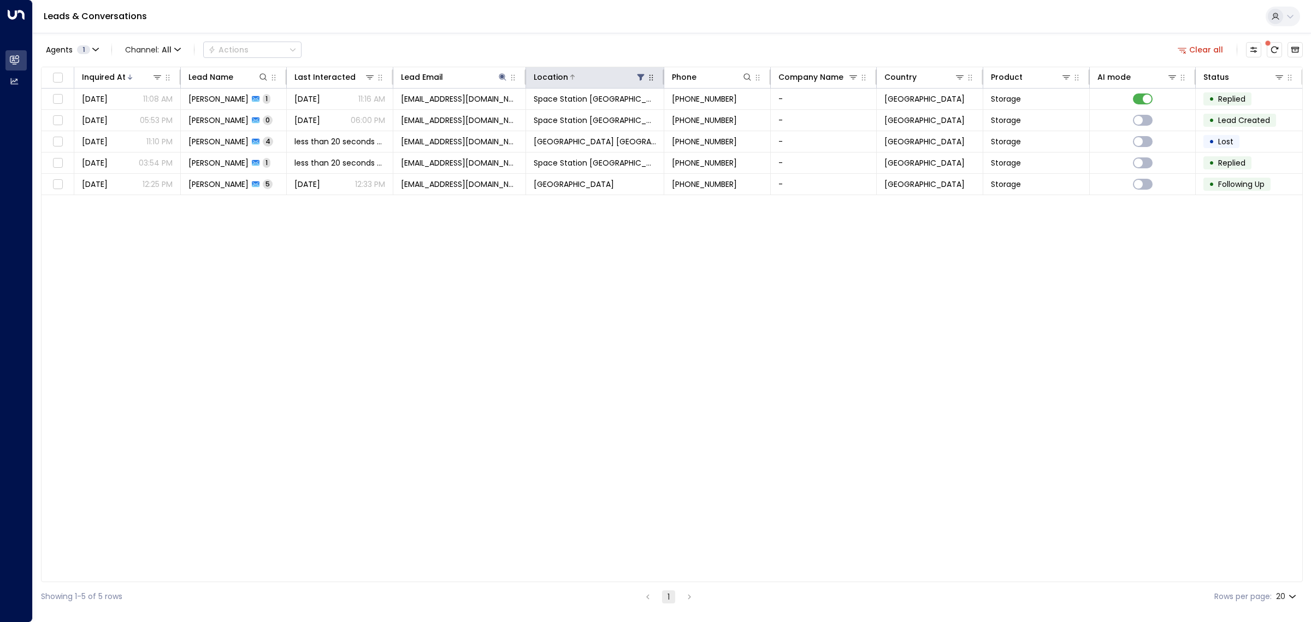
click at [637, 79] on icon at bounding box center [641, 77] width 9 height 9
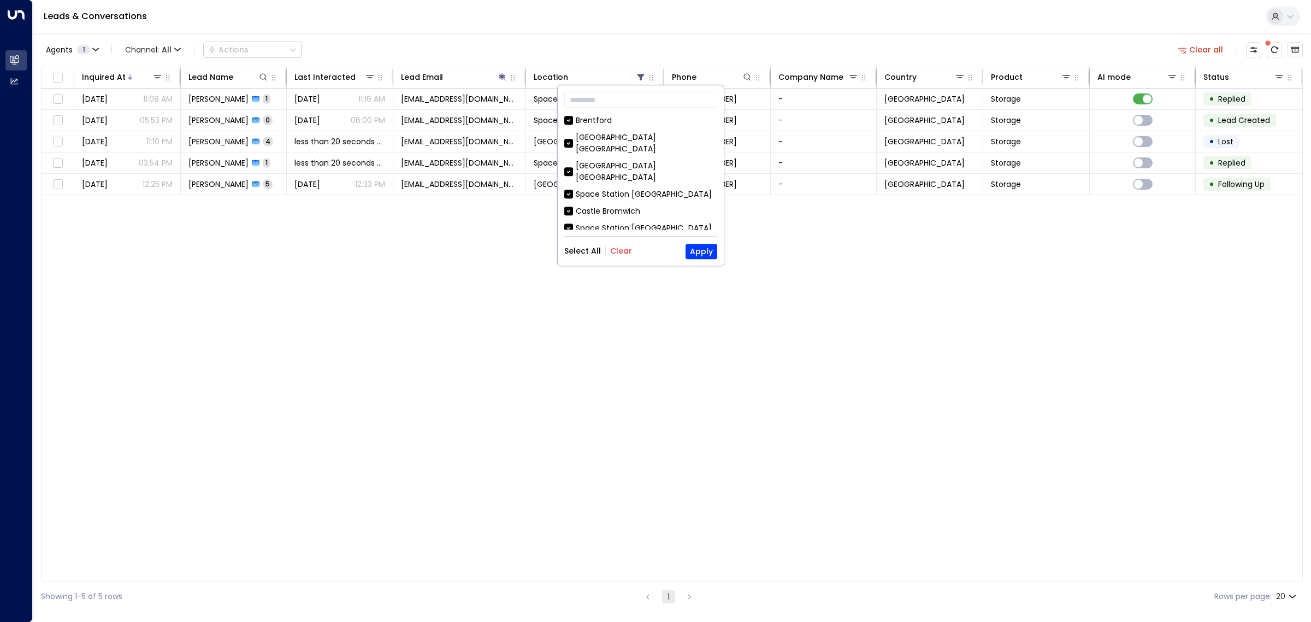
click at [626, 244] on div "Select All Clear Apply" at bounding box center [640, 251] width 153 height 15
click at [621, 252] on button "Clear" at bounding box center [621, 251] width 22 height 9
click at [700, 252] on button "Apply" at bounding box center [702, 251] width 32 height 15
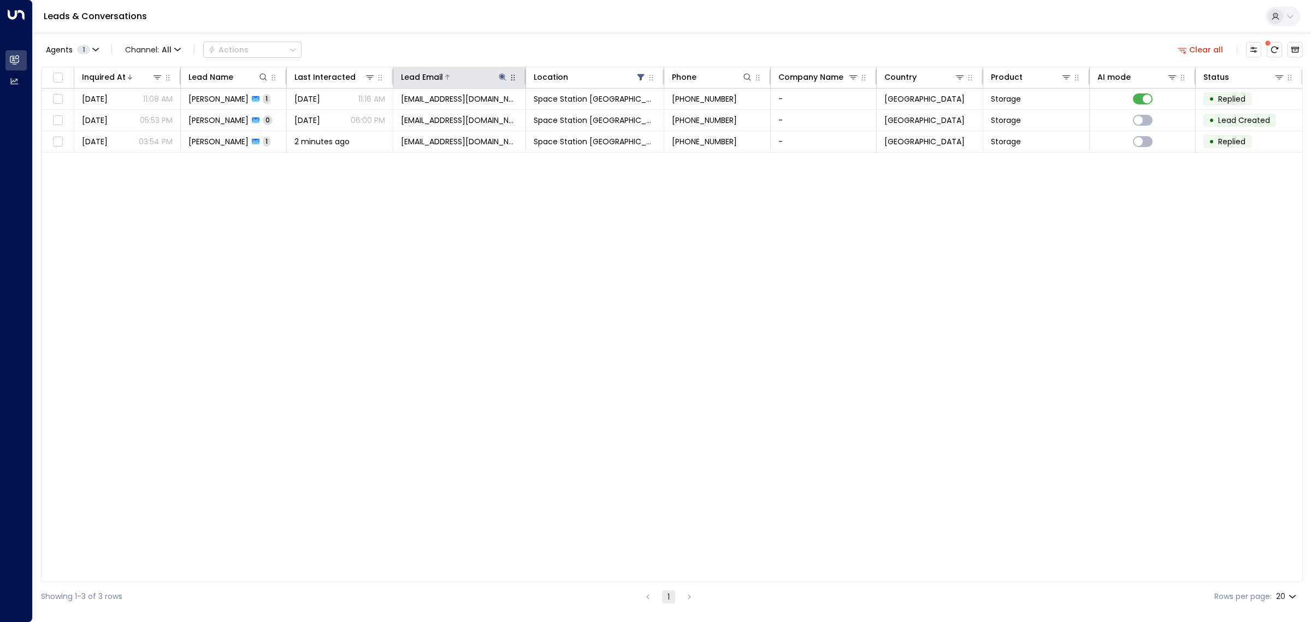
click at [504, 73] on icon at bounding box center [502, 77] width 9 height 9
drag, startPoint x: 555, startPoint y: 111, endPoint x: 427, endPoint y: 111, distance: 127.3
click at [427, 111] on input "**********" at bounding box center [495, 117] width 137 height 20
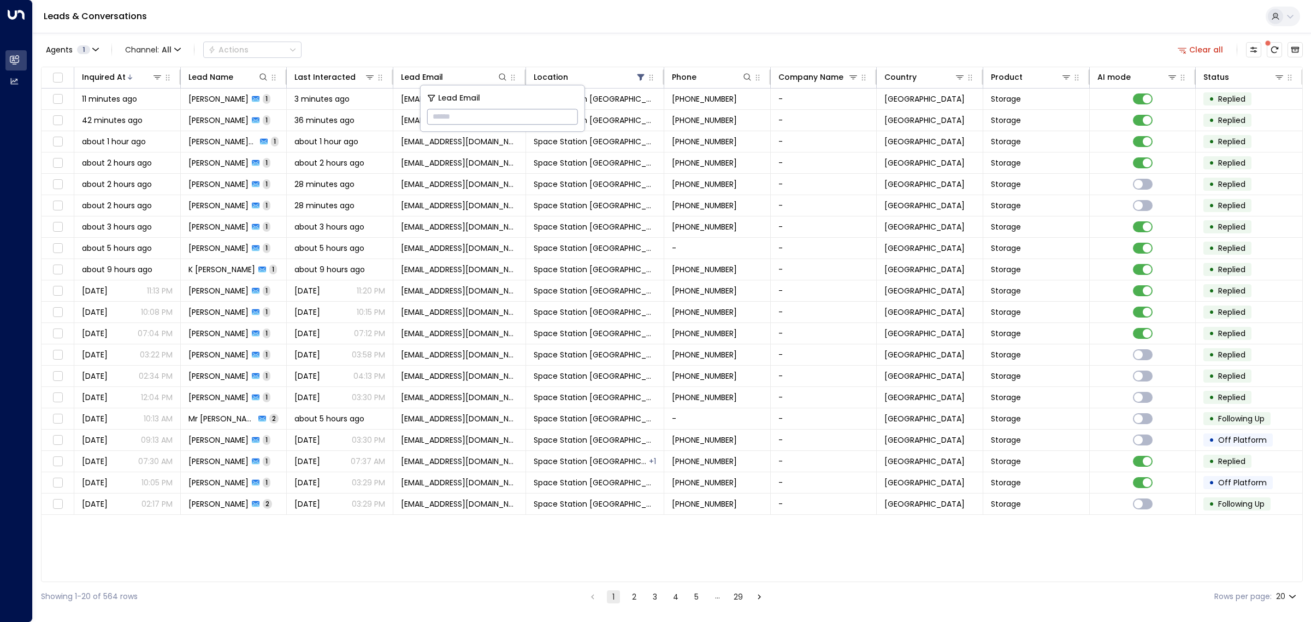
click at [427, 47] on div "Agents 1 Channel: All Actions Clear all" at bounding box center [672, 49] width 1262 height 23
click at [487, 37] on div "Agents 1 Channel: All Actions Clear all Inquired At Lead Name Last Interacted L…" at bounding box center [672, 322] width 1262 height 578
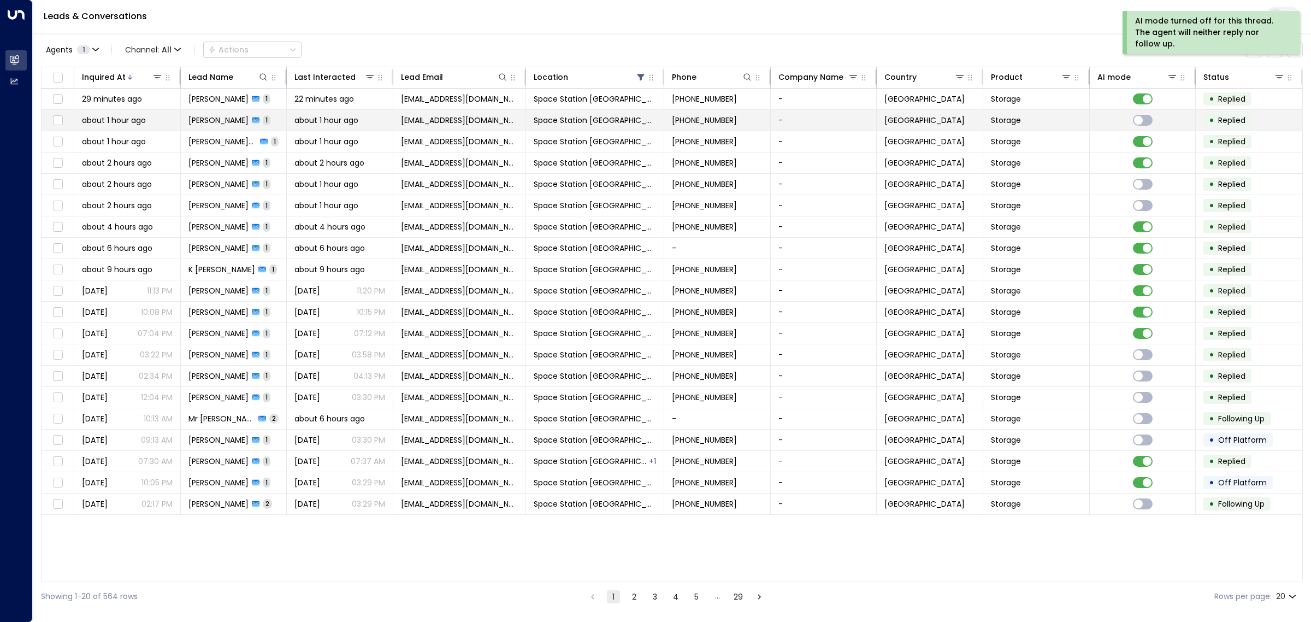
click at [345, 123] on span "about 1 hour ago" at bounding box center [327, 120] width 64 height 11
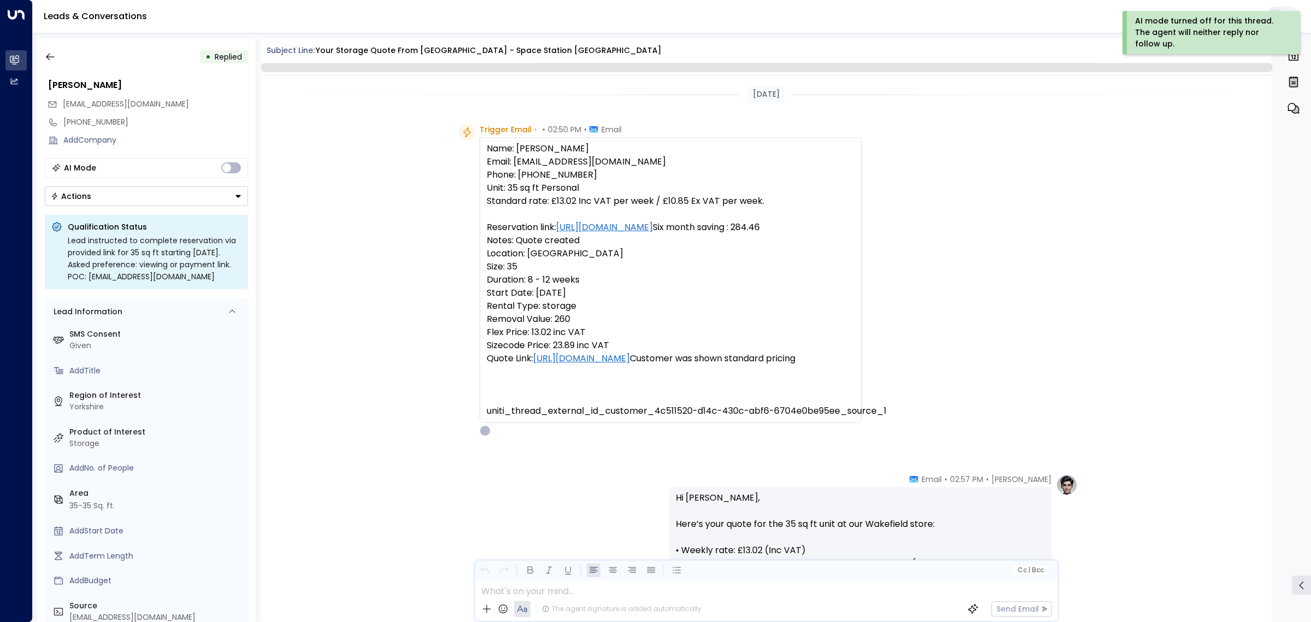
scroll to position [375, 0]
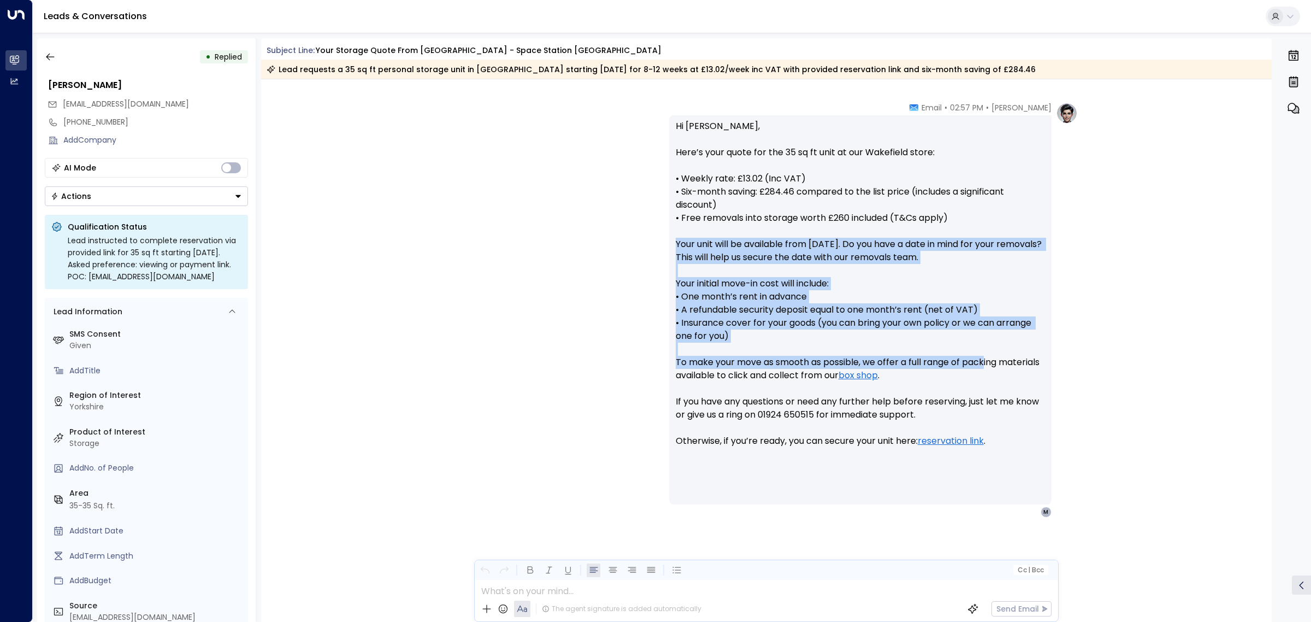
drag, startPoint x: 675, startPoint y: 239, endPoint x: 986, endPoint y: 356, distance: 332.9
click at [986, 356] on p "Hi [PERSON_NAME], Here’s your quote for the 35 sq ft unit at our Wakefield stor…" at bounding box center [860, 290] width 369 height 341
copy p "Your unit will be available from [DATE]. Do you have a date in mind for your re…"
click at [48, 60] on icon "button" at bounding box center [50, 56] width 11 height 11
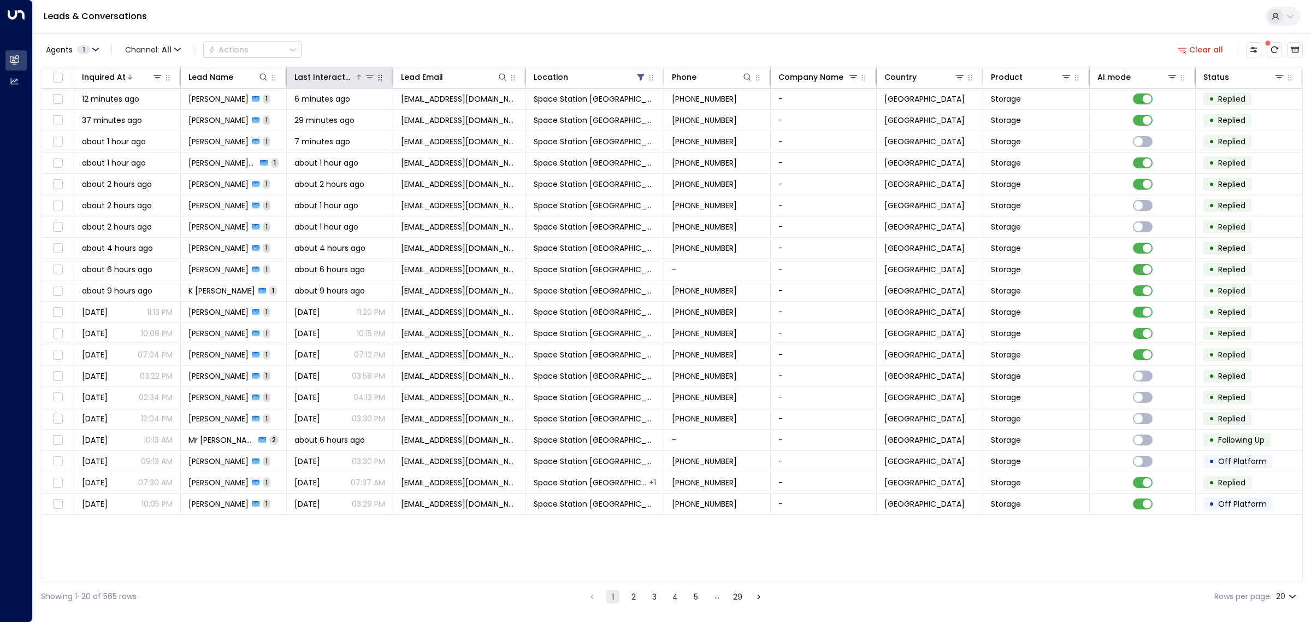
click at [356, 77] on icon at bounding box center [359, 77] width 7 height 7
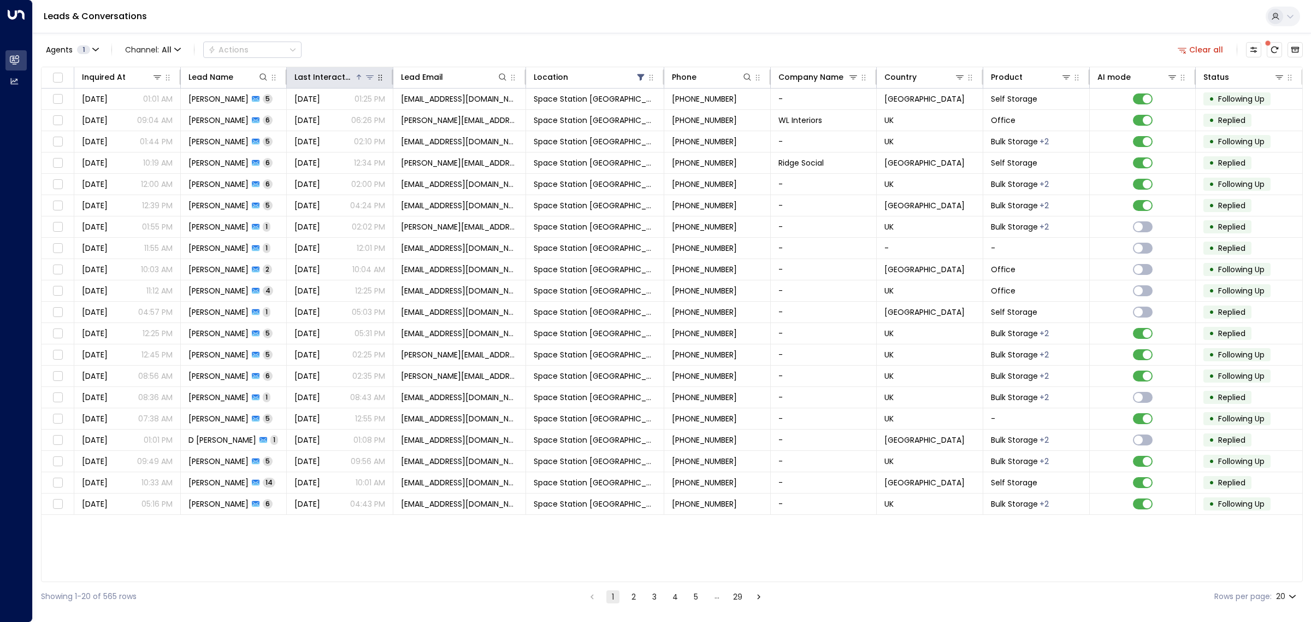
click at [356, 77] on icon at bounding box center [359, 77] width 7 height 7
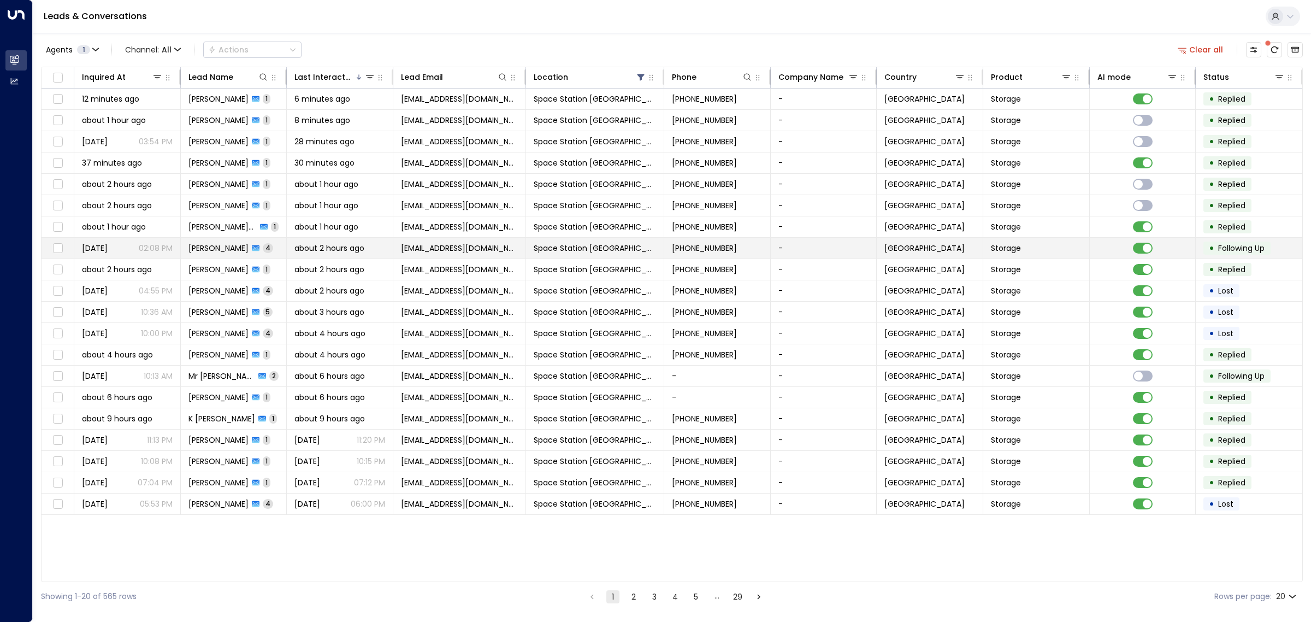
click at [271, 246] on td "[PERSON_NAME] 4" at bounding box center [234, 248] width 107 height 21
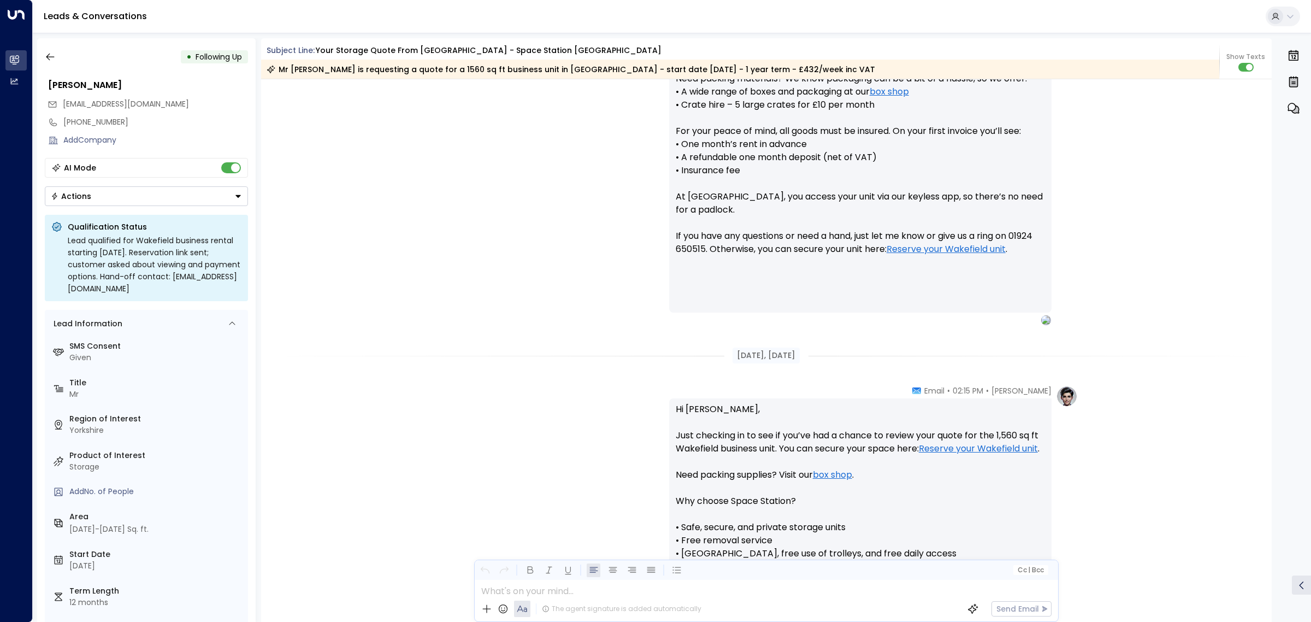
scroll to position [516, 0]
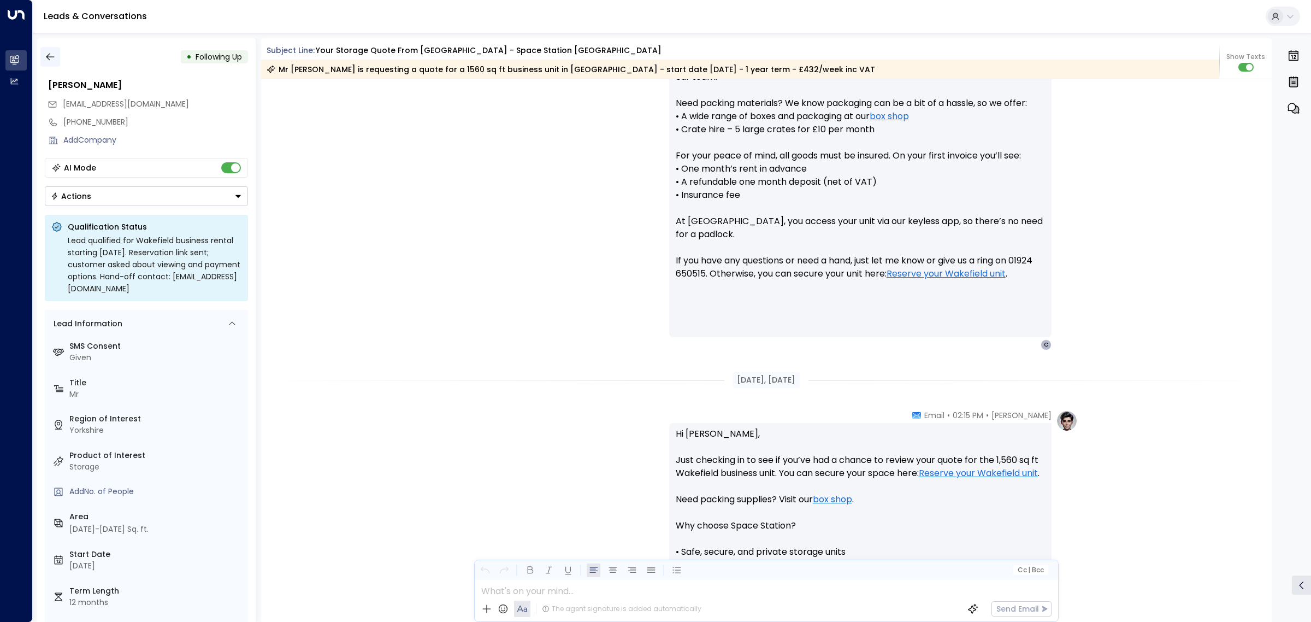
click at [50, 54] on icon "button" at bounding box center [50, 56] width 11 height 11
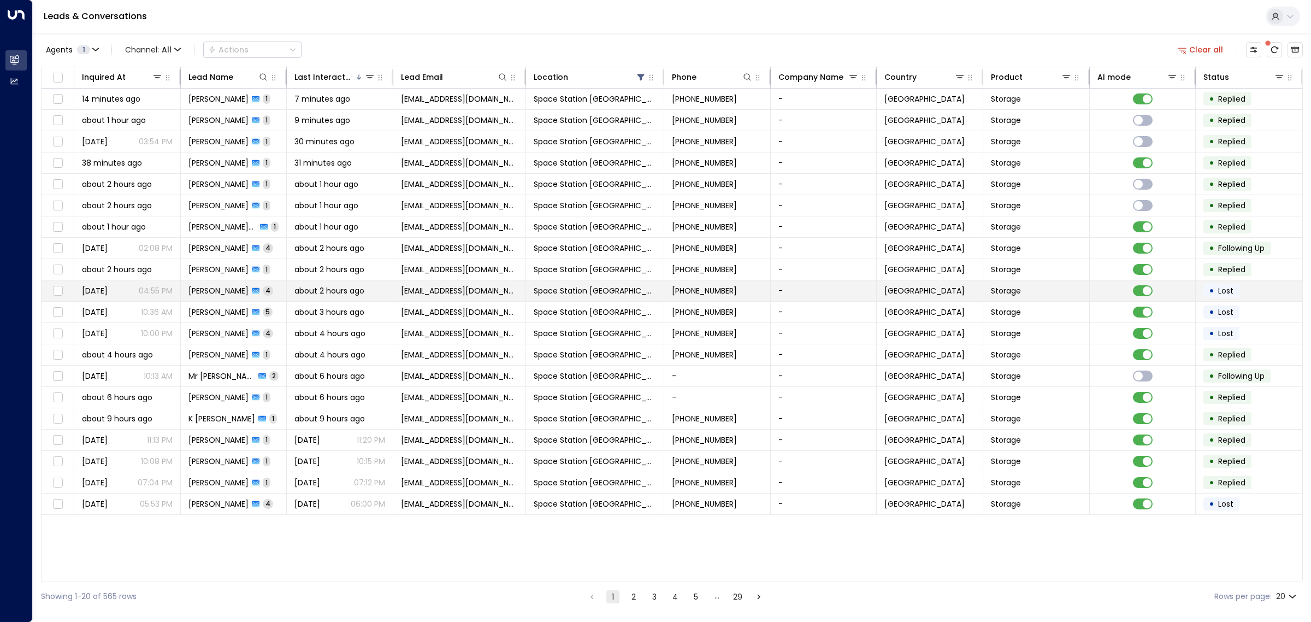
click at [274, 286] on td "[PERSON_NAME] 4" at bounding box center [234, 290] width 107 height 21
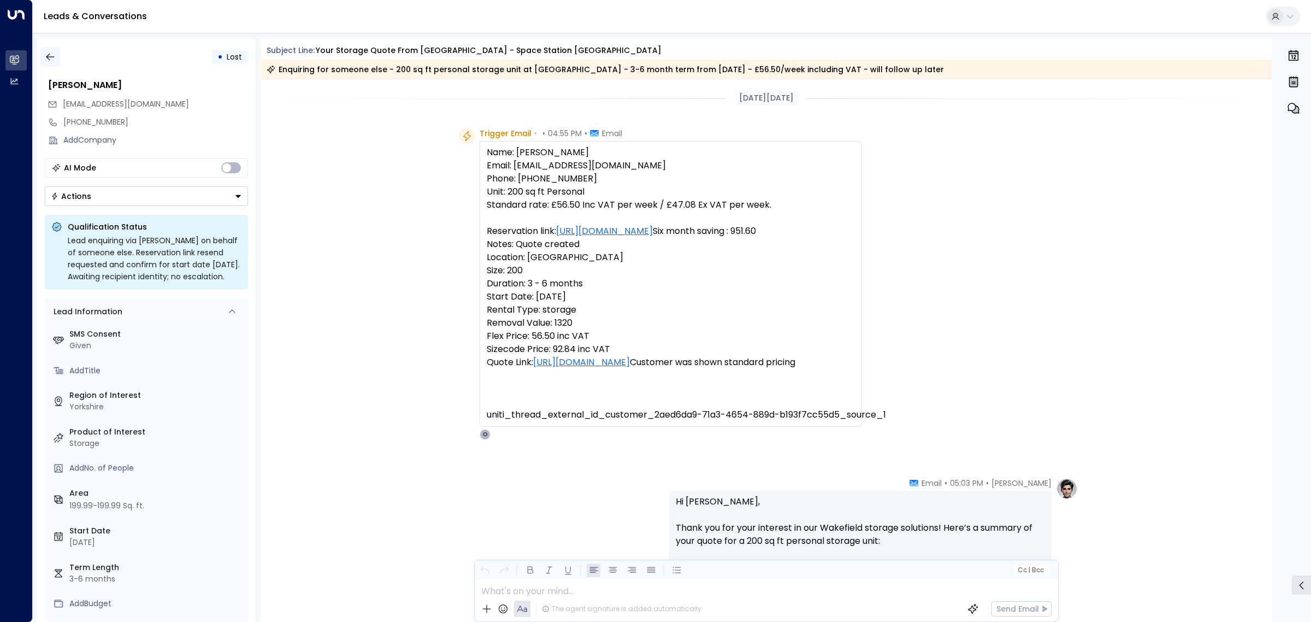
click at [50, 55] on icon "button" at bounding box center [50, 56] width 11 height 11
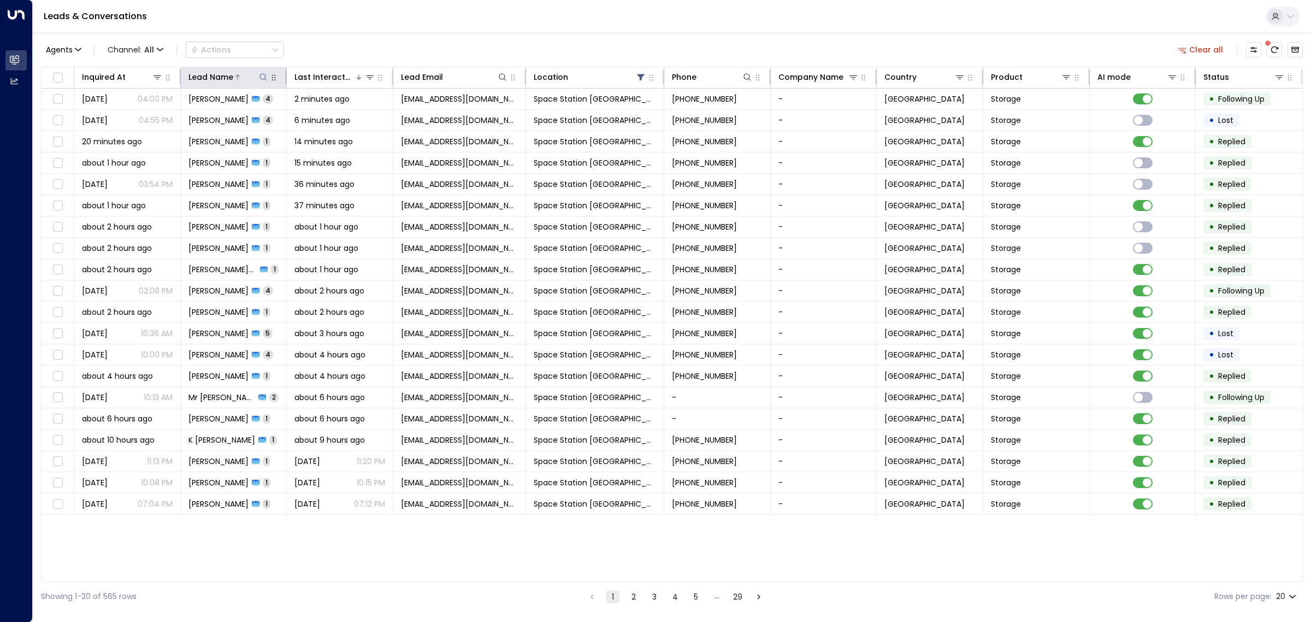
click at [261, 77] on icon at bounding box center [263, 77] width 9 height 9
type input "****"
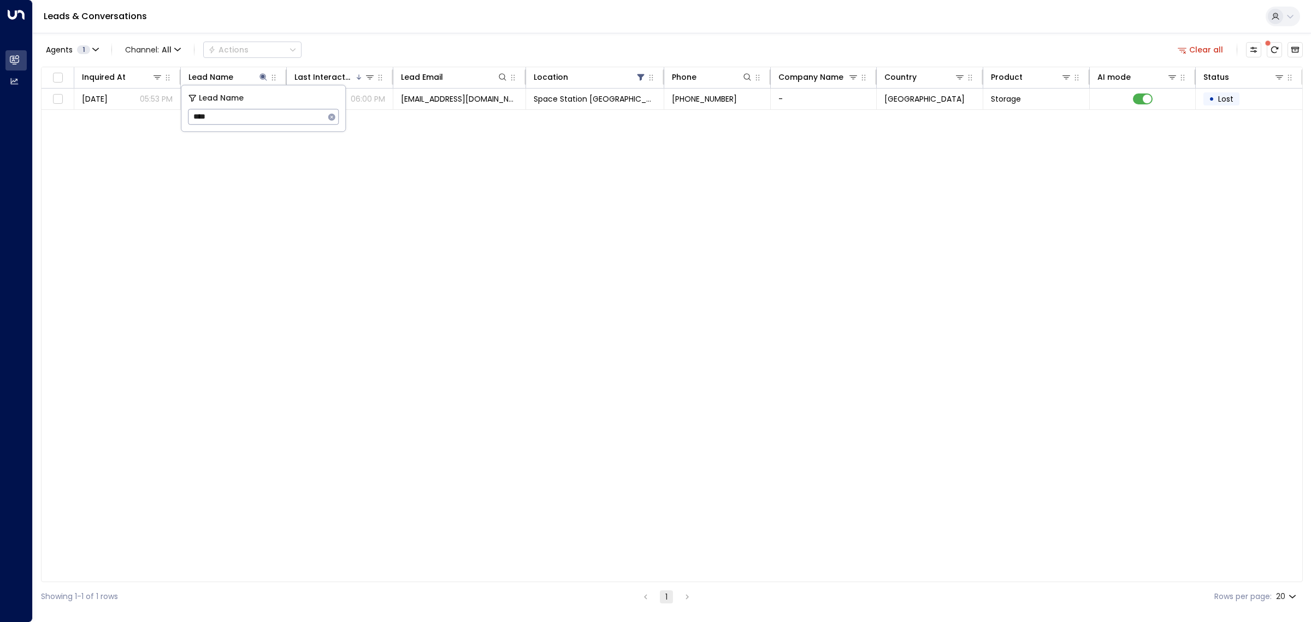
click at [349, 36] on div "Agents 1 Channel: All Actions Clear all Inquired At Lead Name Last Interacted L…" at bounding box center [672, 322] width 1262 height 578
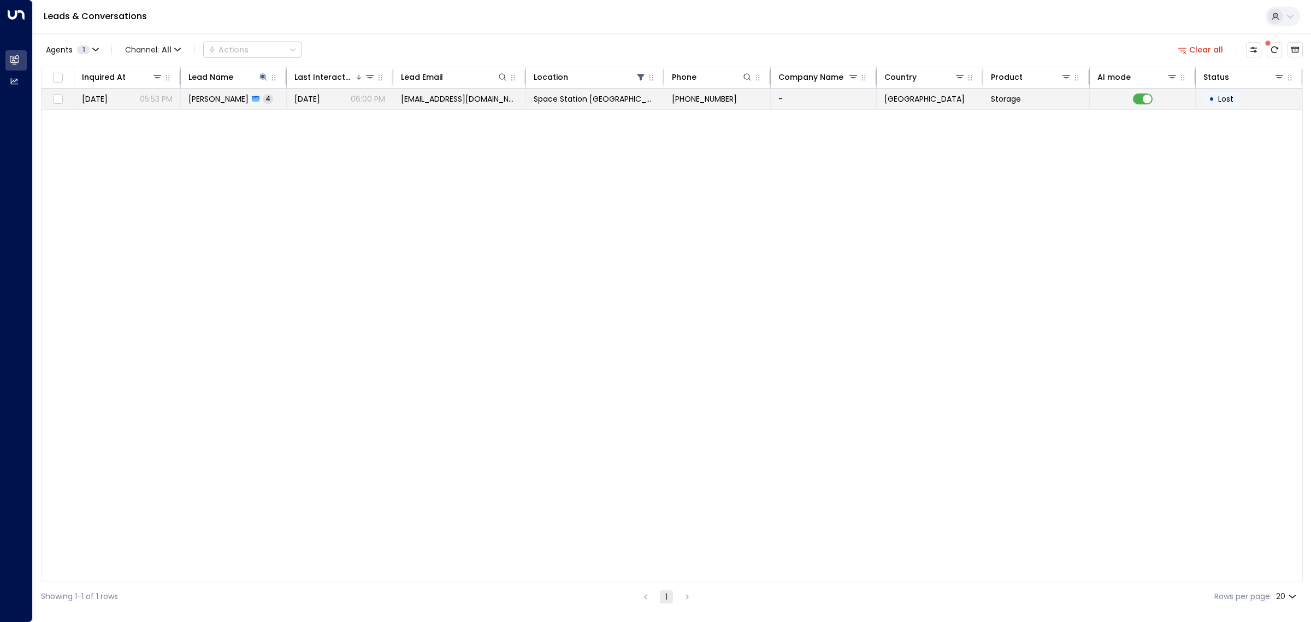
click at [374, 98] on p "06:00 PM" at bounding box center [368, 98] width 34 height 11
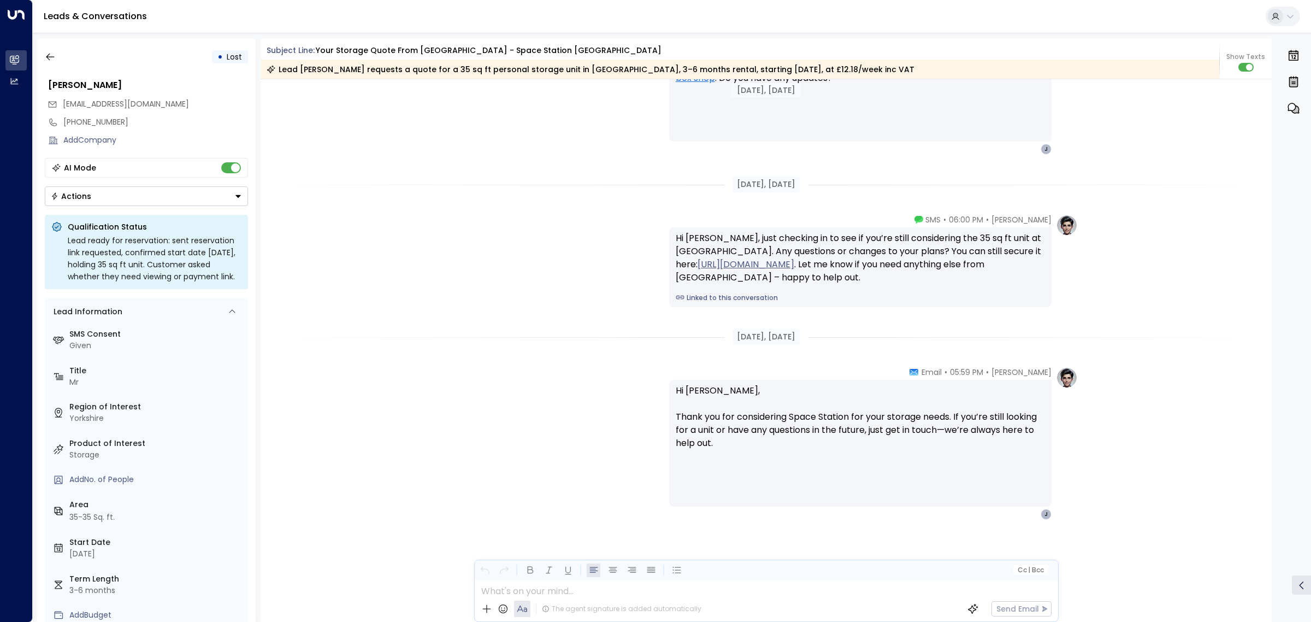
scroll to position [1533, 0]
